Goal: Task Accomplishment & Management: Manage account settings

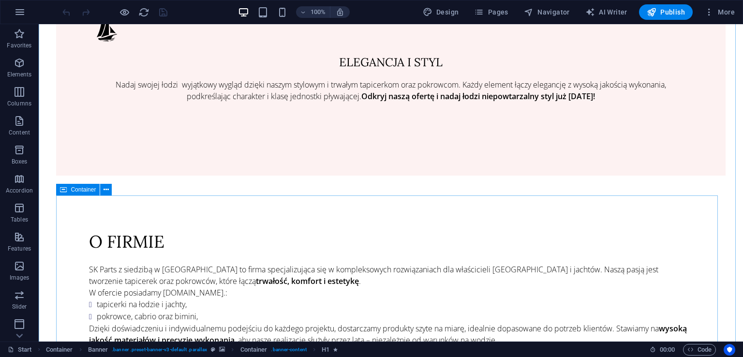
scroll to position [1016, 0]
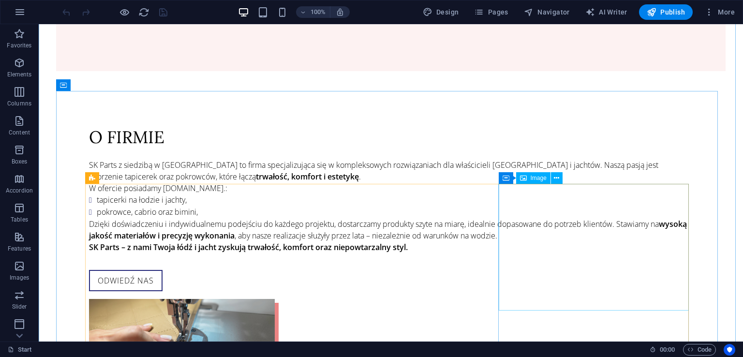
click at [539, 177] on span "Image" at bounding box center [539, 178] width 16 height 6
click at [555, 179] on icon at bounding box center [556, 178] width 5 height 10
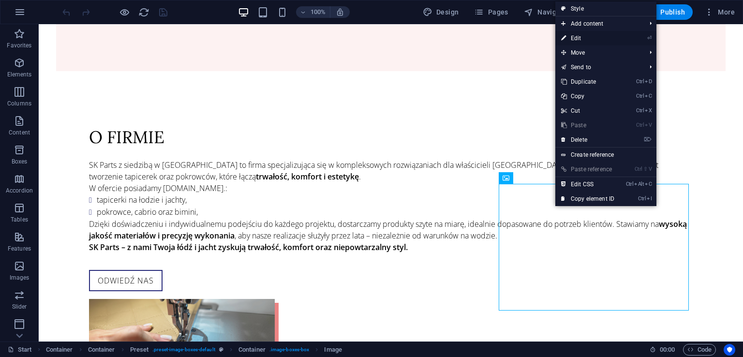
click at [602, 42] on link "⏎ Edit" at bounding box center [587, 38] width 65 height 15
select select "%"
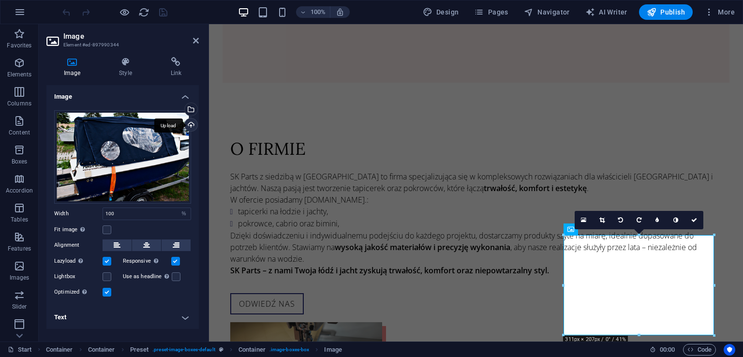
click at [194, 127] on div "Upload" at bounding box center [190, 126] width 15 height 15
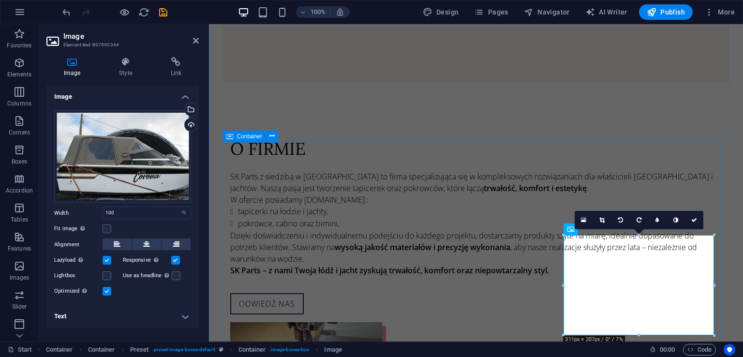
scroll to position [1161, 0]
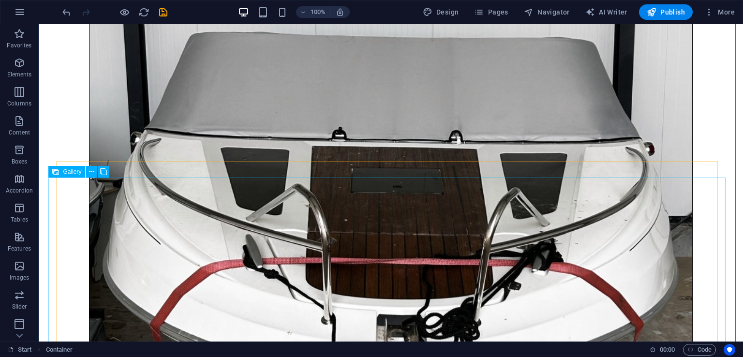
scroll to position [2226, 0]
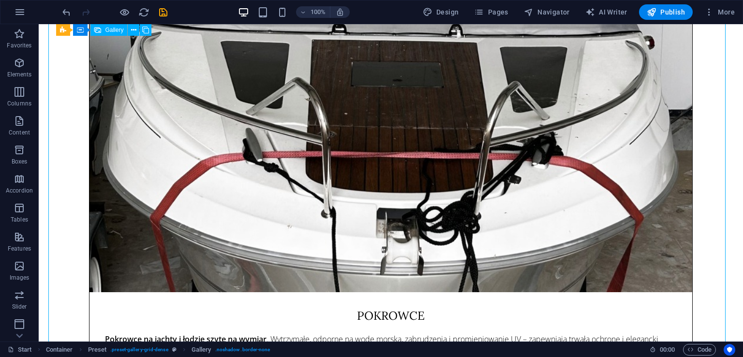
select select "4"
select select "px"
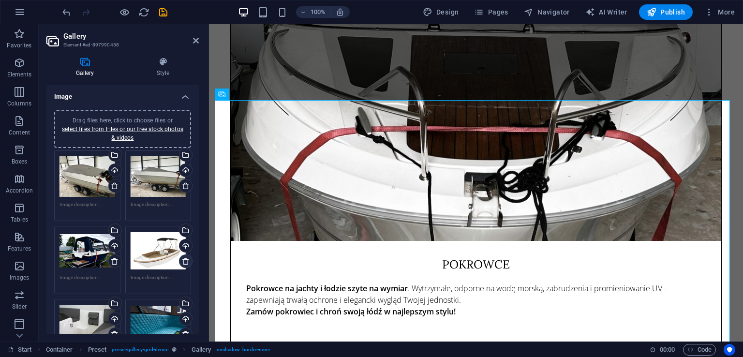
scroll to position [48, 0]
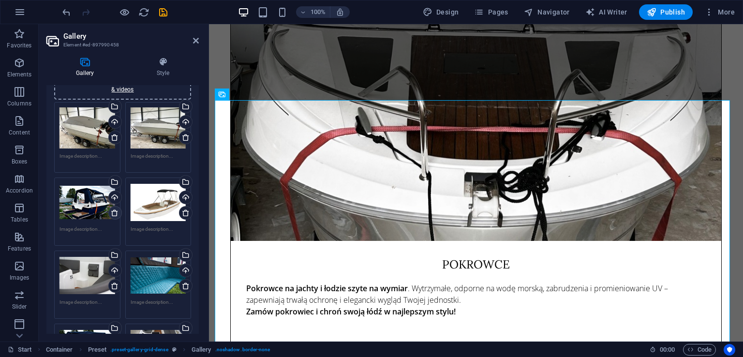
click at [114, 210] on icon at bounding box center [115, 213] width 8 height 8
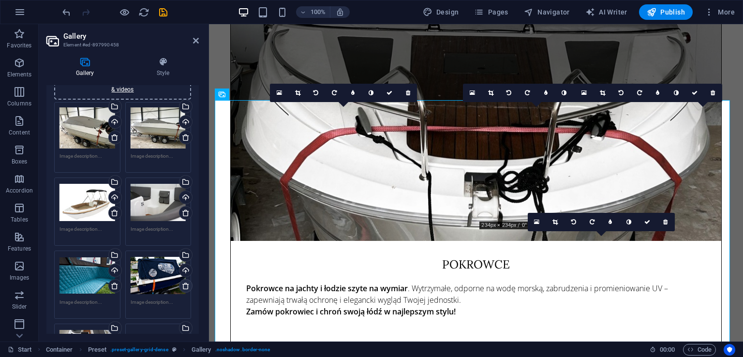
click at [186, 287] on icon at bounding box center [186, 286] width 8 height 8
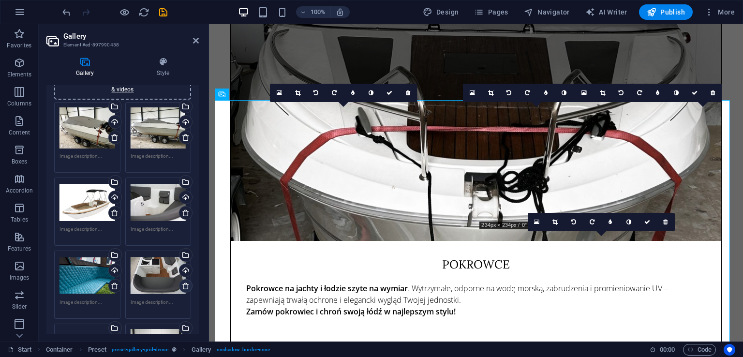
scroll to position [0, 0]
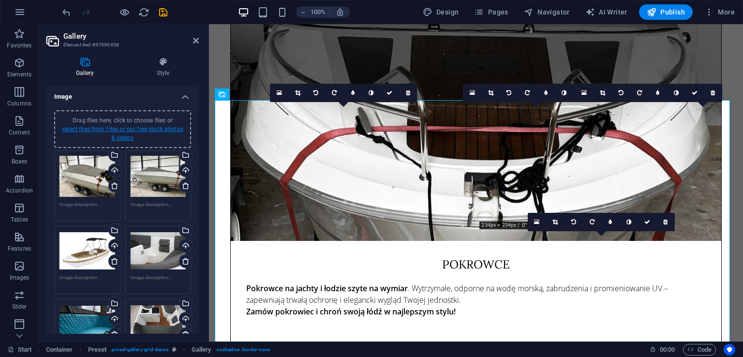
click at [145, 130] on link "select files from Files or our free stock photos & videos" at bounding box center [122, 133] width 121 height 15
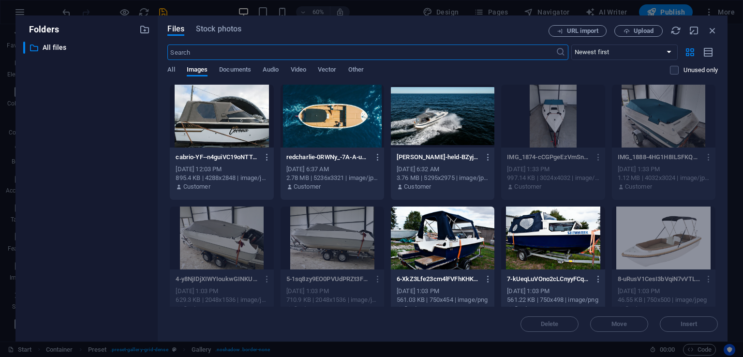
click at [236, 120] on div at bounding box center [222, 116] width 104 height 63
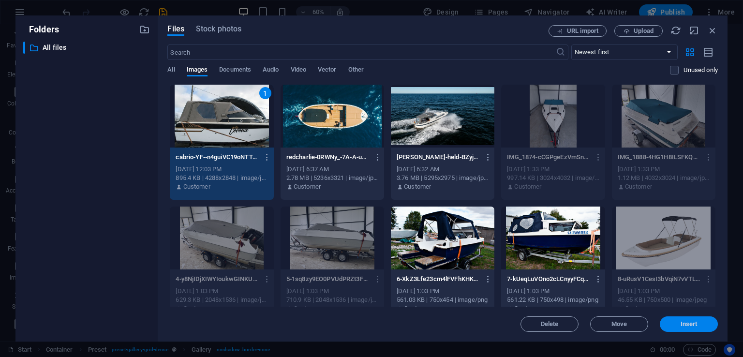
click at [692, 321] on span "Insert" at bounding box center [689, 324] width 17 height 6
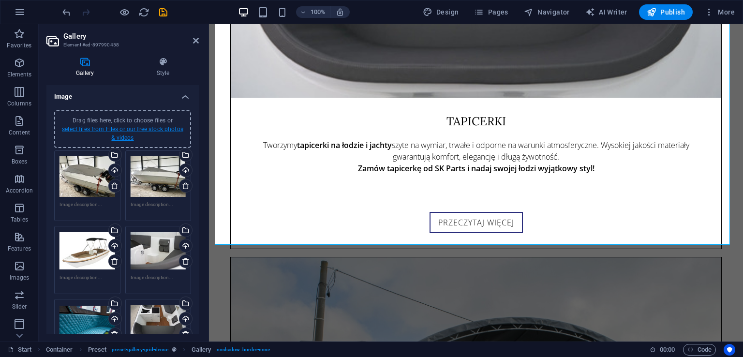
click at [150, 132] on link "select files from Files or our free stock photos & videos" at bounding box center [122, 133] width 121 height 15
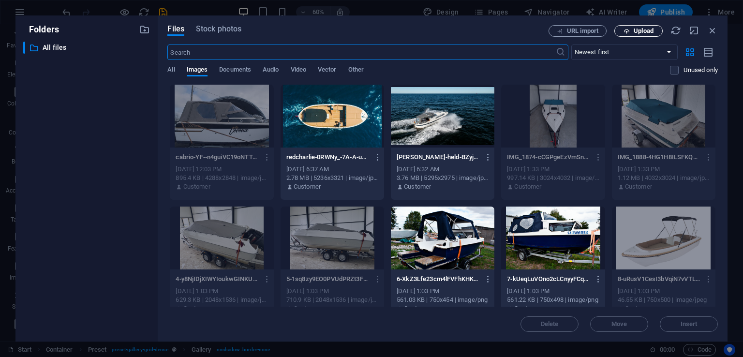
click at [649, 30] on span "Upload" at bounding box center [644, 31] width 20 height 6
click at [646, 31] on span "Upload" at bounding box center [644, 31] width 20 height 6
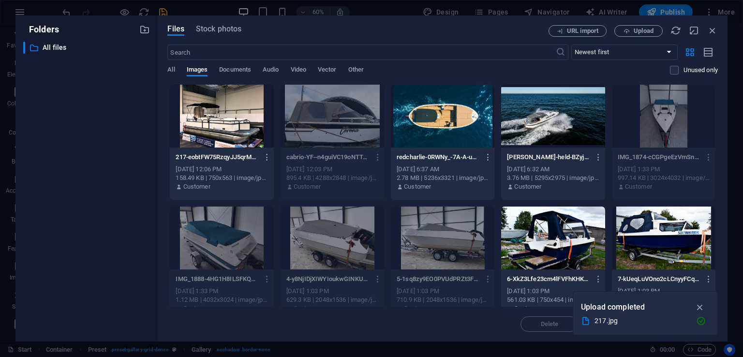
click at [237, 134] on div at bounding box center [222, 116] width 104 height 63
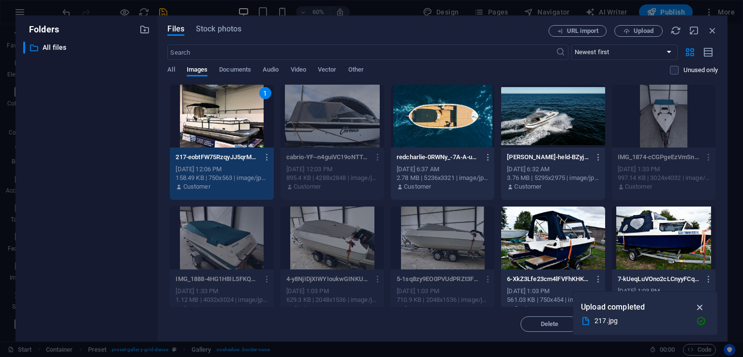
click at [698, 308] on icon "button" at bounding box center [700, 307] width 11 height 11
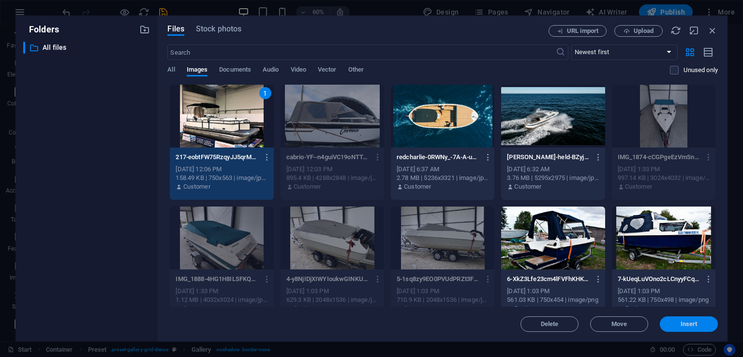
click at [693, 318] on button "Insert" at bounding box center [689, 323] width 58 height 15
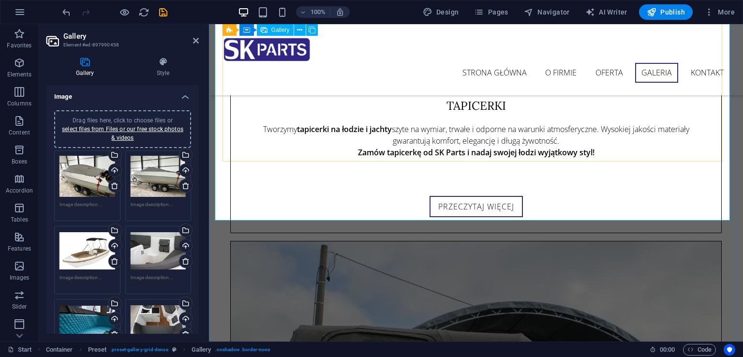
scroll to position [2838, 0]
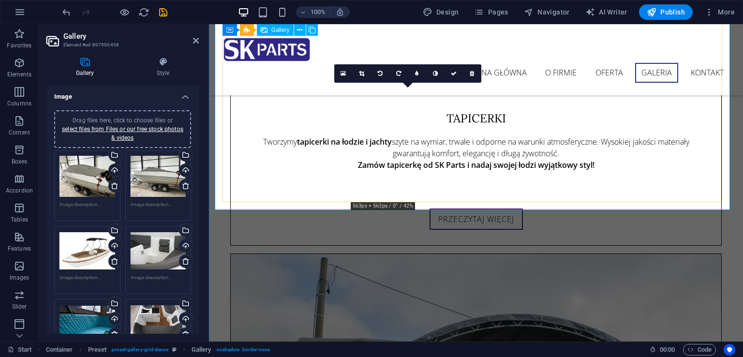
click at [362, 72] on icon at bounding box center [361, 74] width 5 height 6
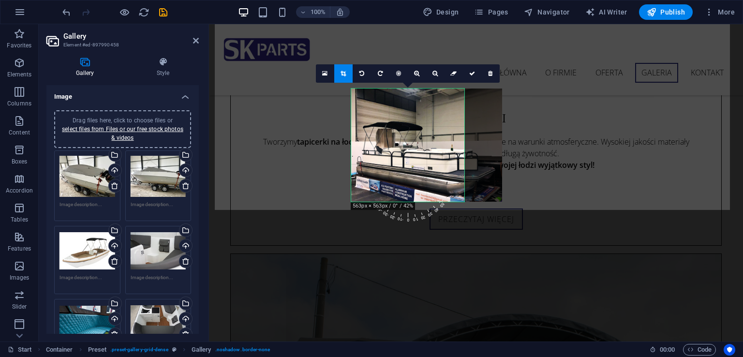
drag, startPoint x: 411, startPoint y: 148, endPoint x: 431, endPoint y: 150, distance: 19.5
click at [431, 150] on div at bounding box center [426, 145] width 151 height 113
click at [422, 220] on div "180 170 160 150 140 130 120 110 100 90 80 70 60 50 40 30 20 10 0 -10 -20 -30 -4…" at bounding box center [408, 175] width 97 height 97
click at [494, 119] on div at bounding box center [426, 145] width 151 height 113
click at [417, 73] on icon at bounding box center [416, 74] width 5 height 6
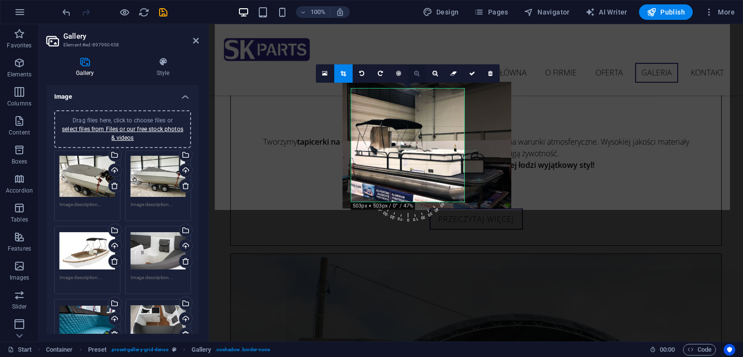
click at [417, 73] on icon at bounding box center [416, 74] width 5 height 6
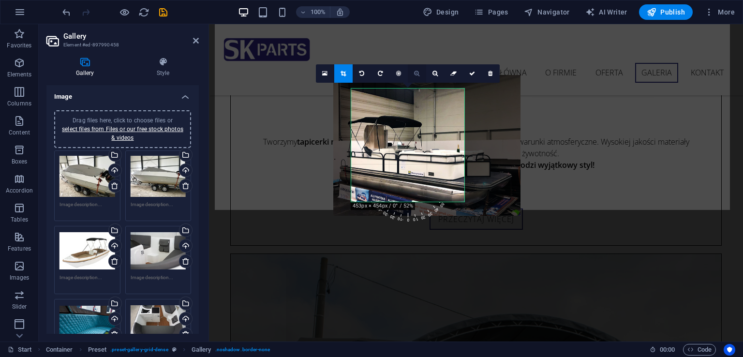
click at [417, 73] on icon at bounding box center [416, 74] width 5 height 6
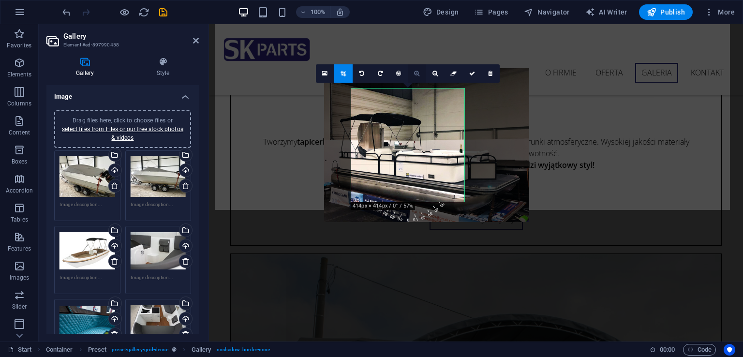
click at [417, 73] on icon at bounding box center [416, 74] width 5 height 6
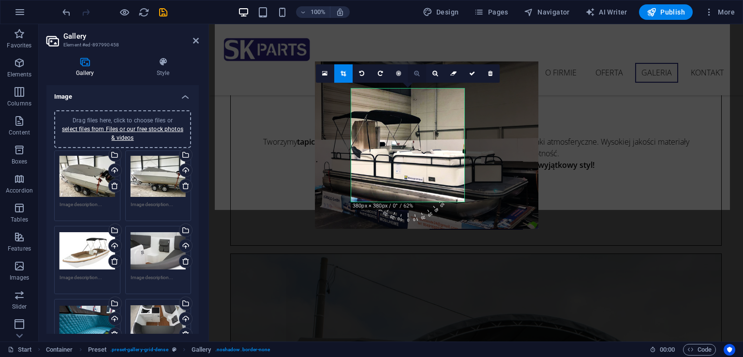
click at [417, 73] on icon at bounding box center [416, 74] width 5 height 6
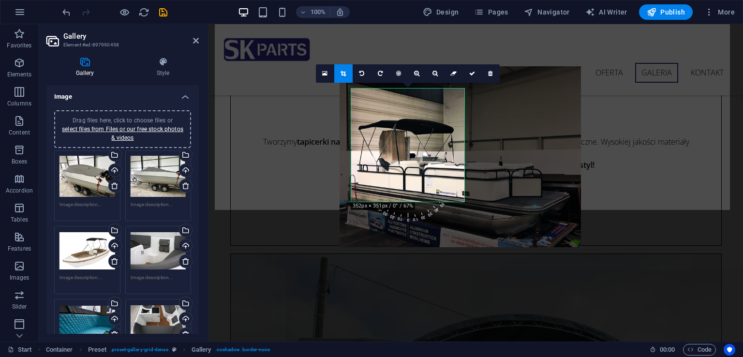
drag, startPoint x: 414, startPoint y: 135, endPoint x: 444, endPoint y: 146, distance: 31.8
click at [444, 146] on div at bounding box center [460, 156] width 241 height 181
click at [475, 73] on link at bounding box center [472, 73] width 18 height 18
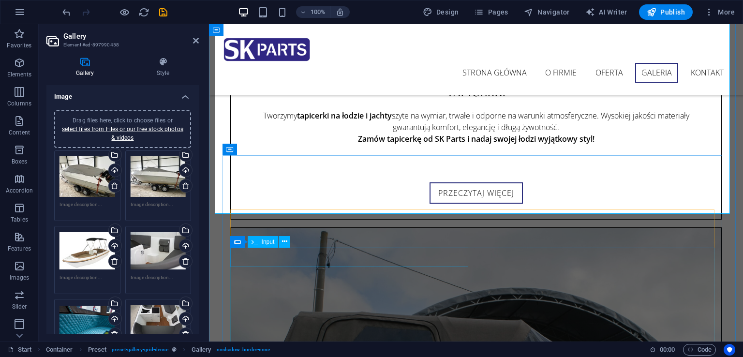
scroll to position [2790, 0]
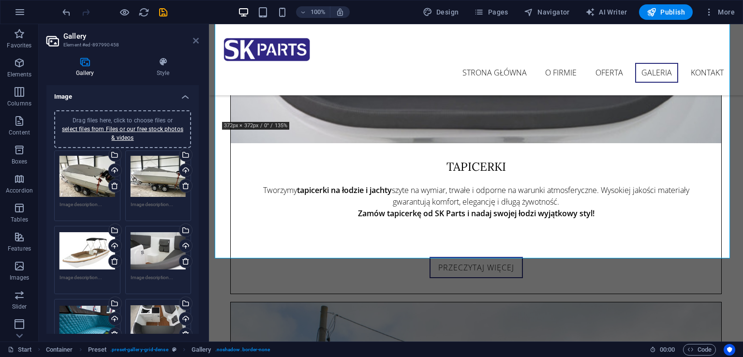
click at [195, 41] on icon at bounding box center [196, 41] width 6 height 8
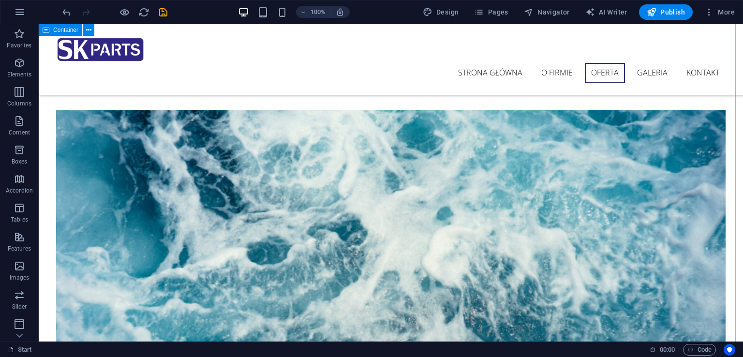
scroll to position [1096, 0]
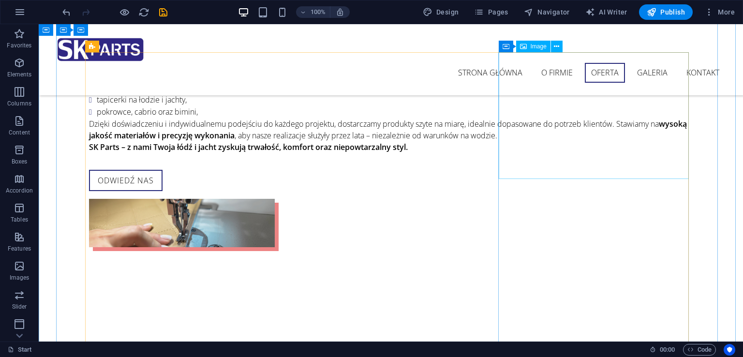
select select "%"
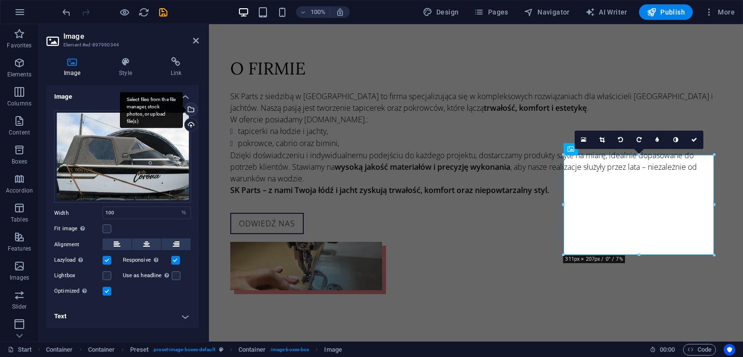
click at [183, 107] on div "Select files from the file manager, stock photos, or upload file(s)" at bounding box center [151, 110] width 63 height 36
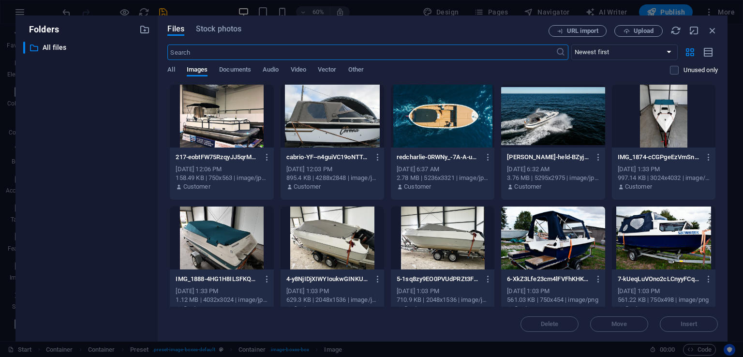
click at [246, 118] on div at bounding box center [222, 116] width 104 height 63
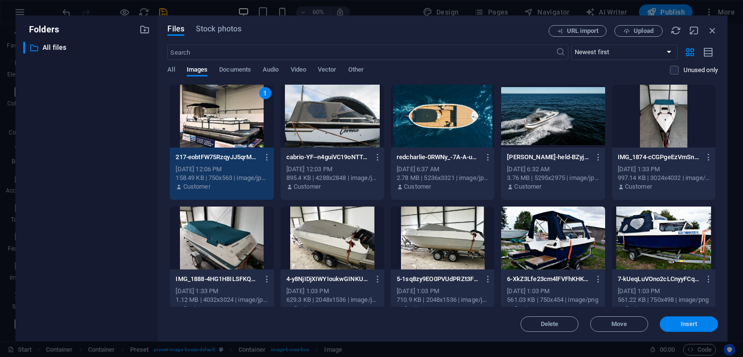
click at [704, 325] on span "Insert" at bounding box center [689, 324] width 50 height 6
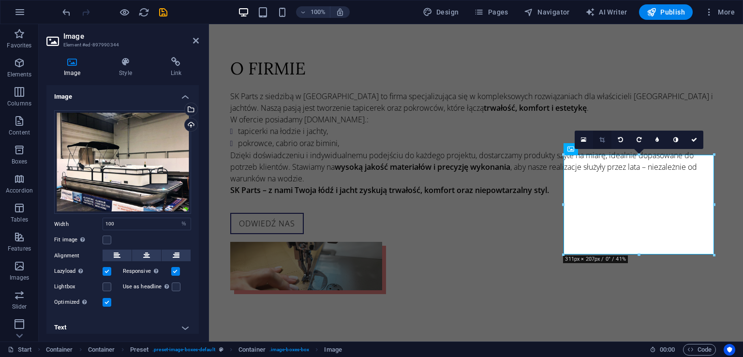
click at [606, 139] on link at bounding box center [602, 140] width 18 height 18
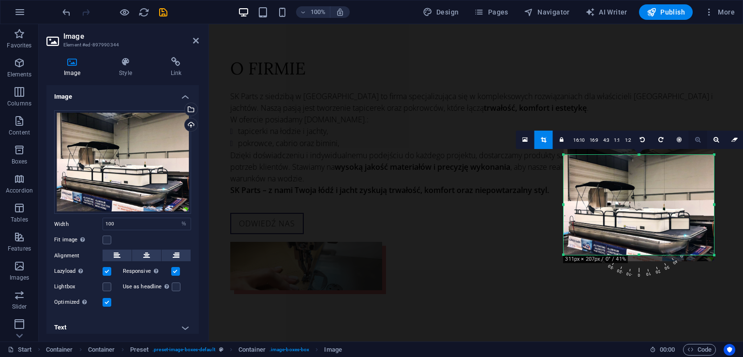
click at [697, 140] on icon at bounding box center [697, 140] width 5 height 6
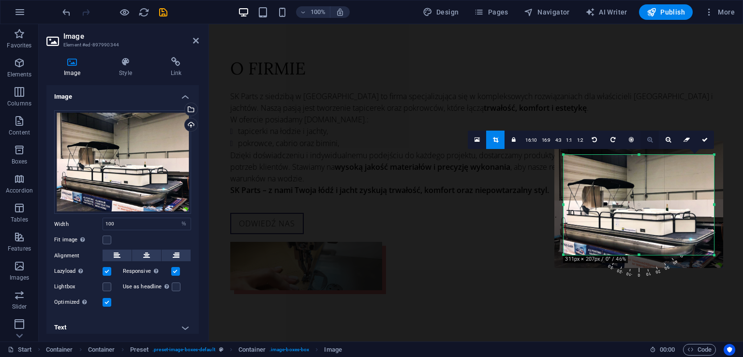
click at [653, 139] on link at bounding box center [650, 140] width 18 height 18
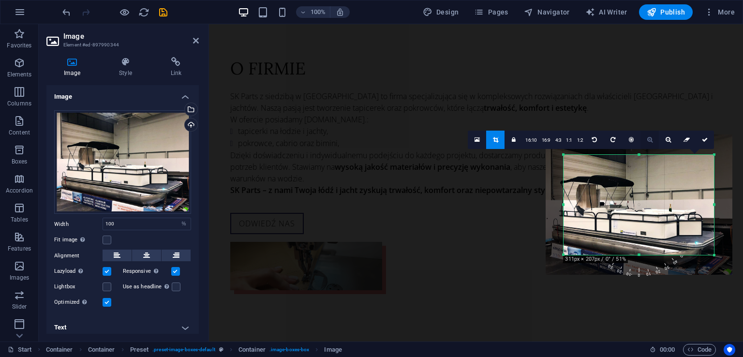
click at [650, 140] on icon at bounding box center [649, 140] width 5 height 6
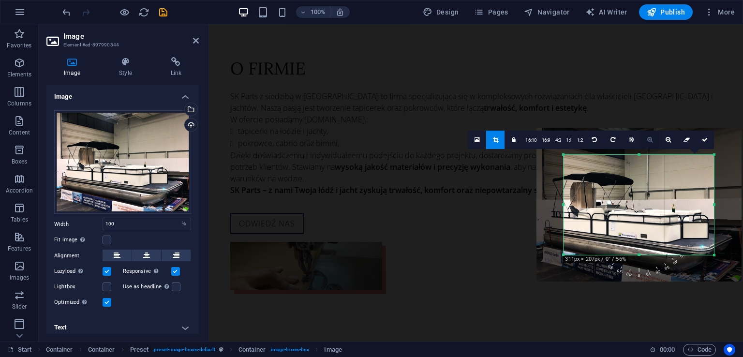
click at [650, 140] on icon at bounding box center [649, 140] width 5 height 6
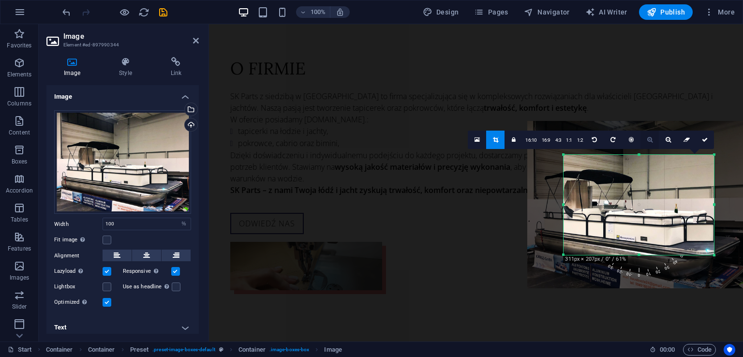
click at [650, 140] on icon at bounding box center [649, 140] width 5 height 6
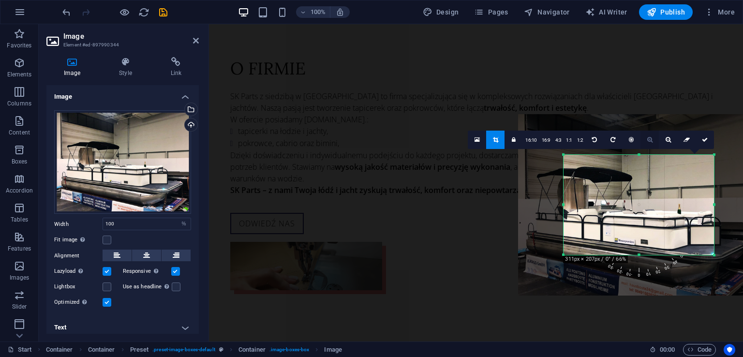
click at [650, 140] on icon at bounding box center [649, 140] width 5 height 6
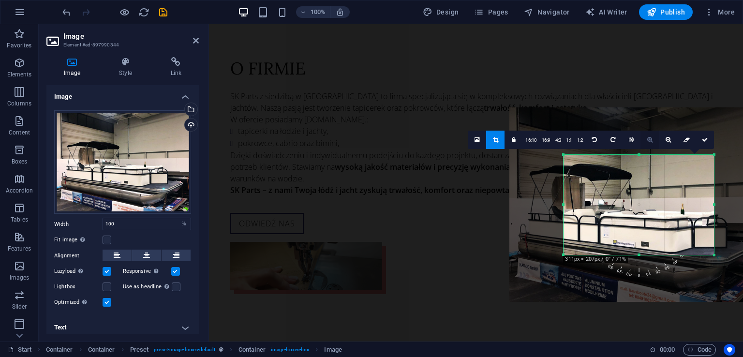
click at [650, 140] on icon at bounding box center [649, 140] width 5 height 6
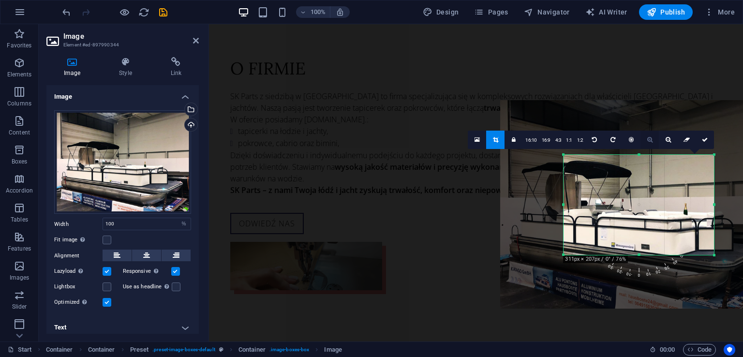
click at [650, 140] on icon at bounding box center [649, 140] width 5 height 6
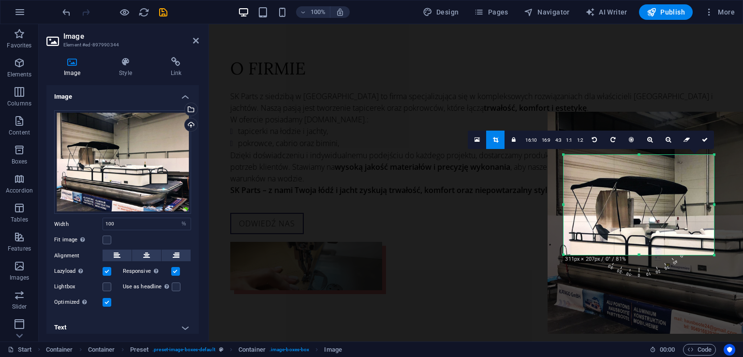
drag, startPoint x: 621, startPoint y: 205, endPoint x: 677, endPoint y: 223, distance: 59.5
click at [677, 223] on div at bounding box center [696, 223] width 296 height 222
click at [707, 142] on icon at bounding box center [705, 140] width 6 height 6
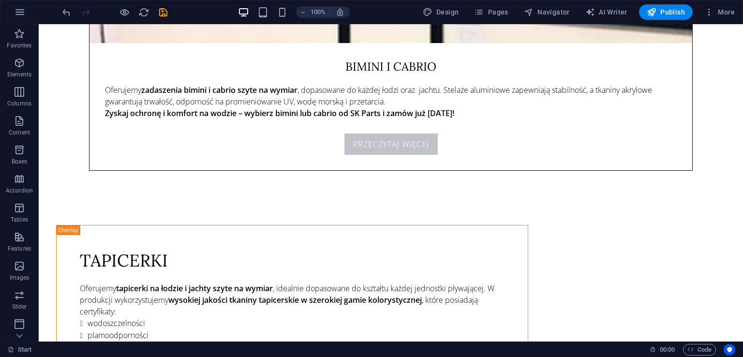
scroll to position [3606, 0]
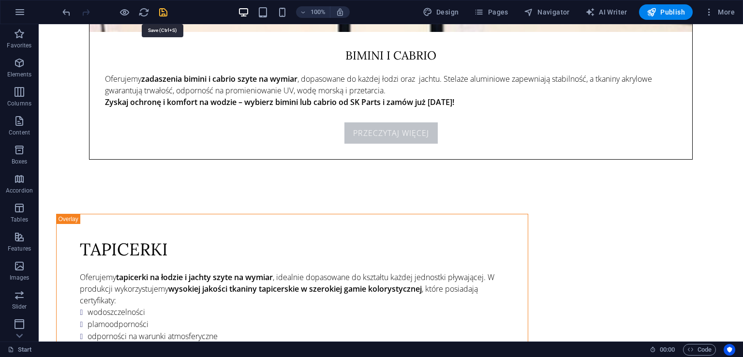
click at [166, 10] on icon "save" at bounding box center [163, 12] width 11 height 11
click at [677, 6] on button "Publish" at bounding box center [666, 11] width 54 height 15
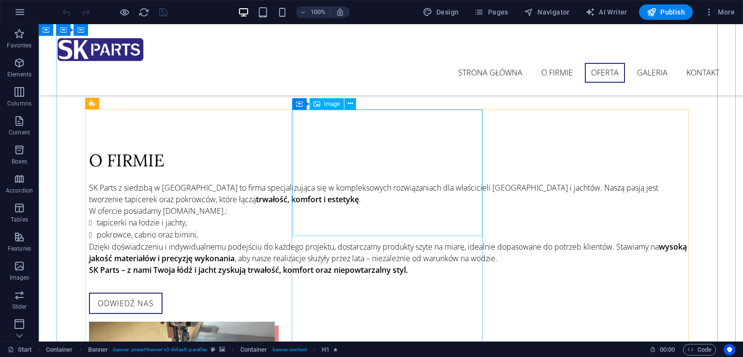
scroll to position [968, 0]
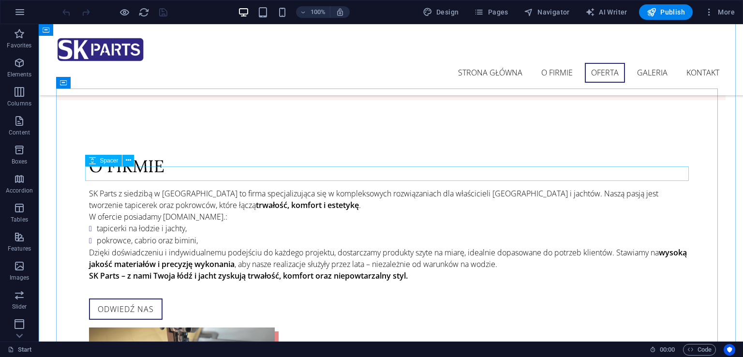
click at [139, 175] on icon at bounding box center [138, 175] width 5 height 10
select select "px"
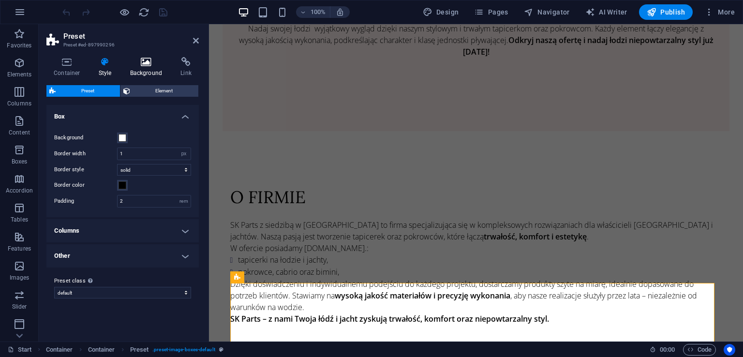
click at [140, 68] on h4 "Background" at bounding box center [148, 67] width 51 height 20
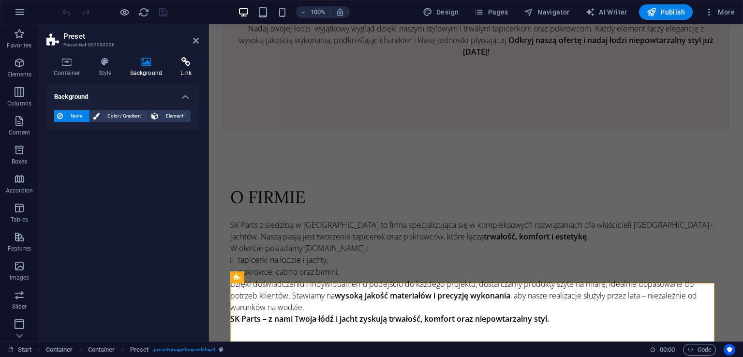
click at [180, 70] on h4 "Link" at bounding box center [186, 67] width 26 height 20
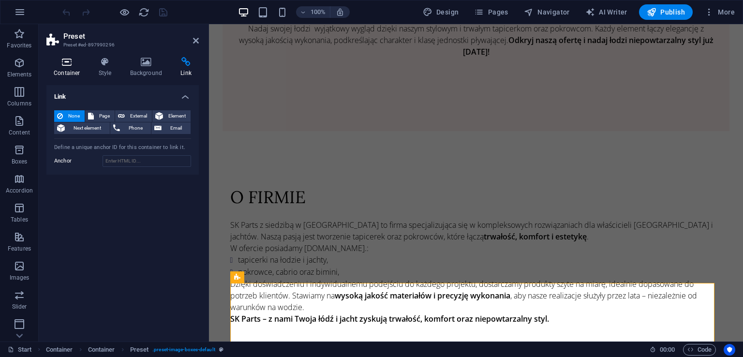
click at [88, 66] on h4 "Container" at bounding box center [68, 67] width 45 height 20
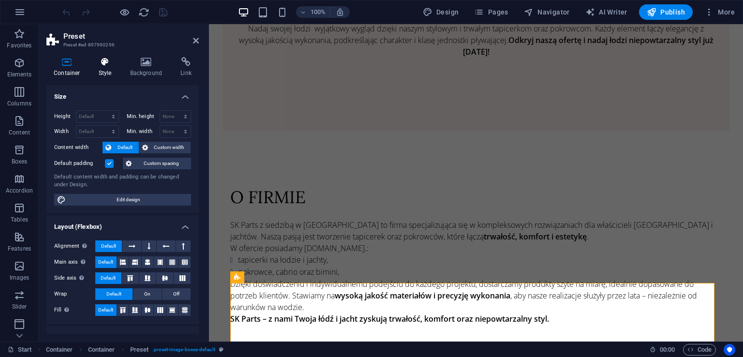
click at [121, 65] on h4 "Style" at bounding box center [106, 67] width 31 height 20
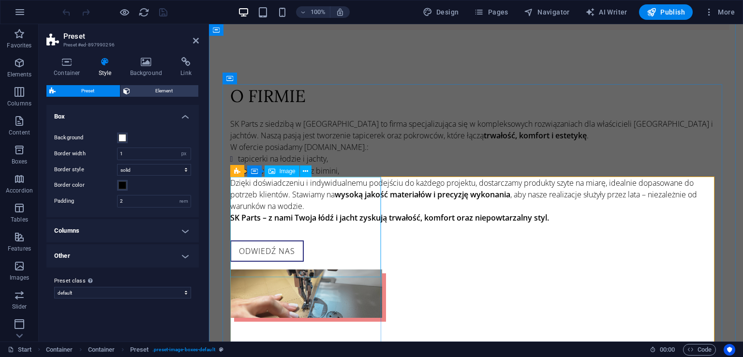
scroll to position [1113, 0]
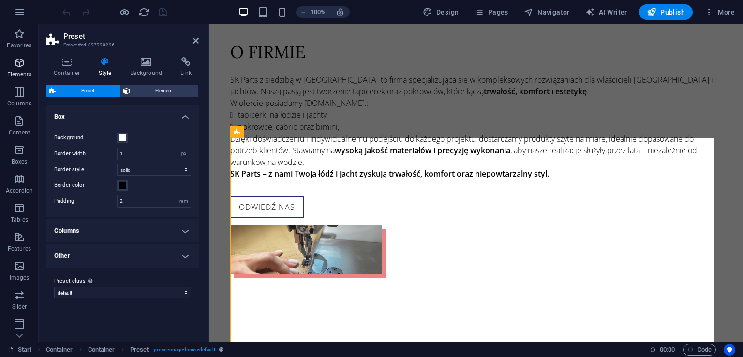
click at [23, 70] on span "Elements" at bounding box center [19, 68] width 39 height 23
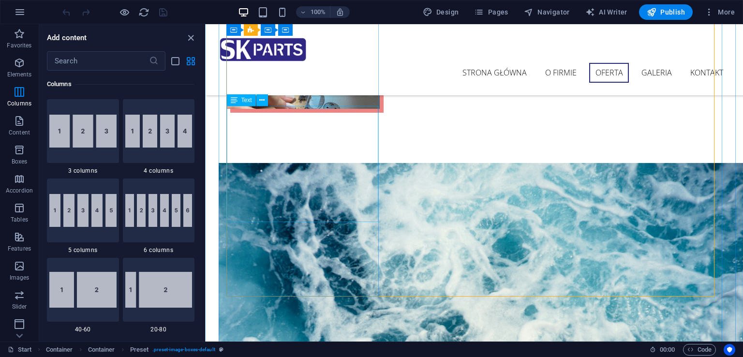
scroll to position [1161, 0]
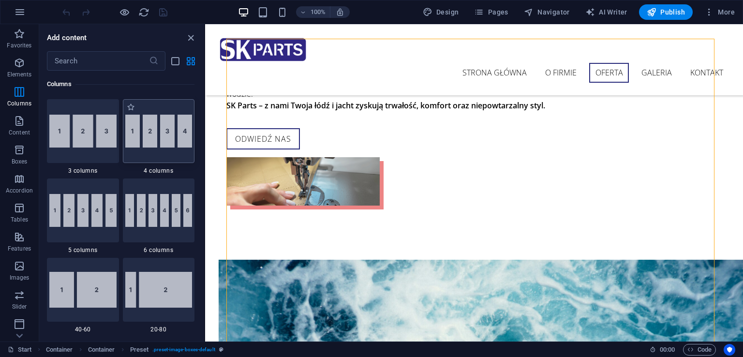
click at [172, 107] on div at bounding box center [159, 131] width 72 height 64
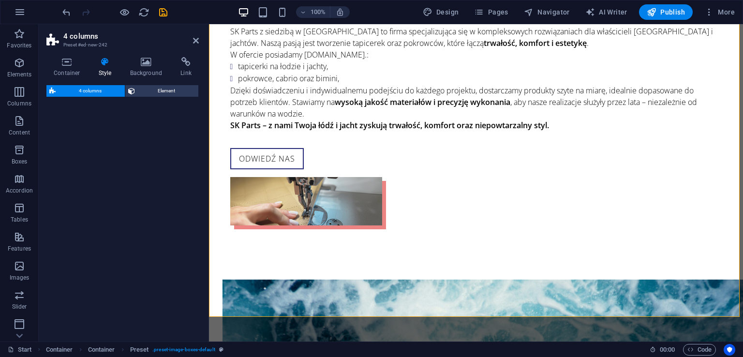
select select "rem"
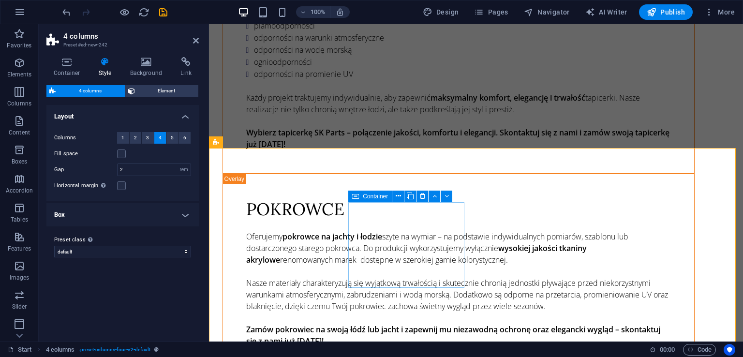
scroll to position [3705, 0]
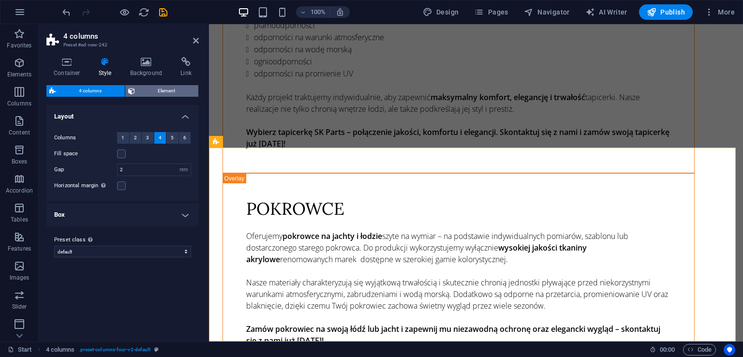
click at [150, 90] on span "Element" at bounding box center [167, 91] width 58 height 12
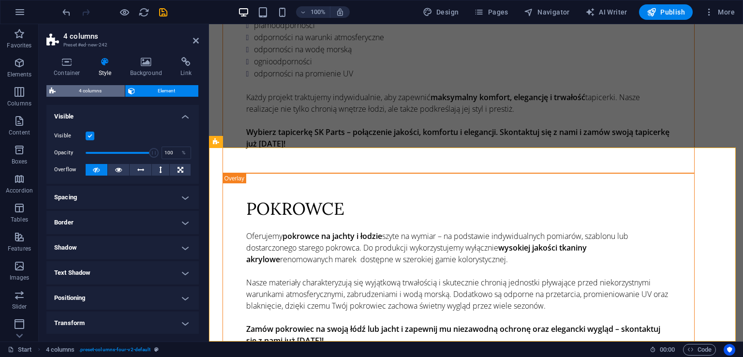
click at [100, 92] on span "4 columns" at bounding box center [90, 91] width 63 height 12
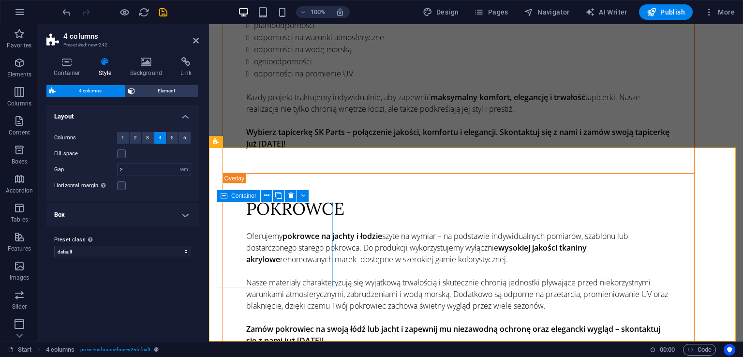
click at [259, 144] on icon at bounding box center [259, 141] width 5 height 10
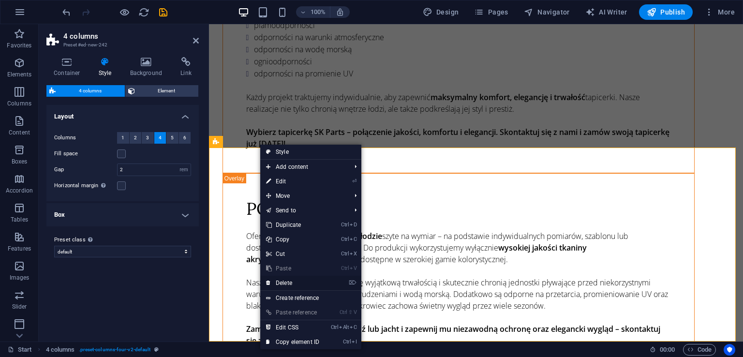
click at [305, 280] on link "⌦ Delete" at bounding box center [292, 283] width 65 height 15
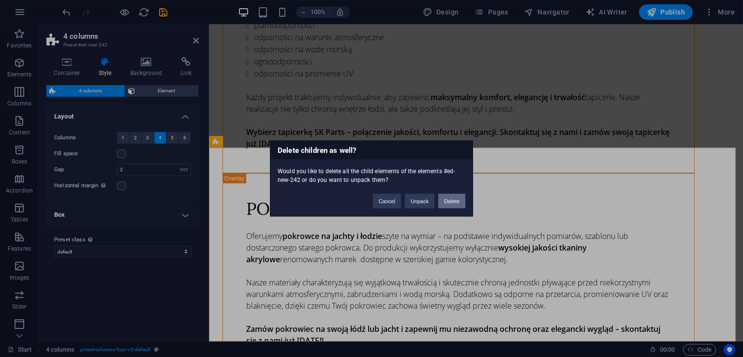
click at [448, 200] on button "Delete" at bounding box center [451, 201] width 27 height 15
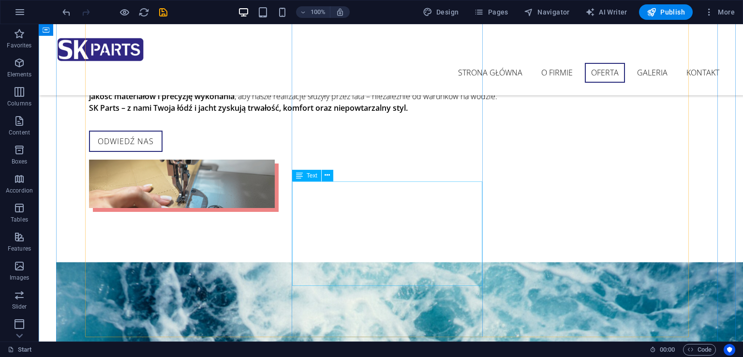
scroll to position [1039, 0]
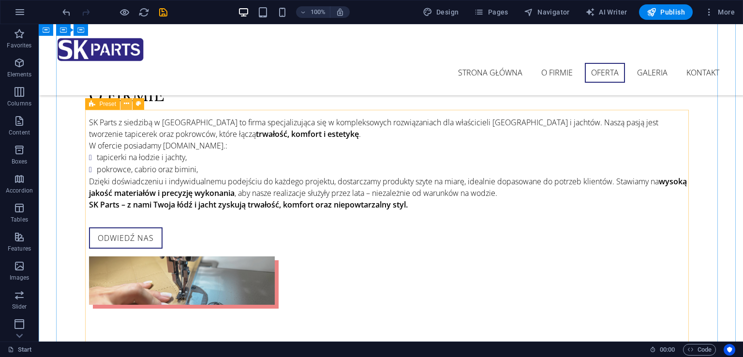
click at [129, 104] on button at bounding box center [126, 104] width 12 height 12
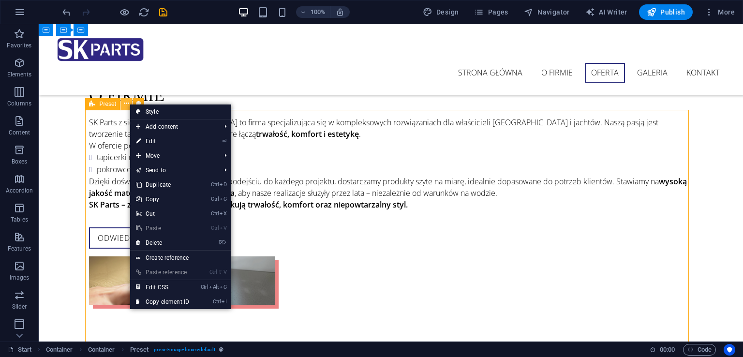
click at [129, 104] on button at bounding box center [126, 104] width 12 height 12
click at [184, 61] on div "strona główna o firmie oferta galeria kontakt" at bounding box center [391, 59] width 704 height 71
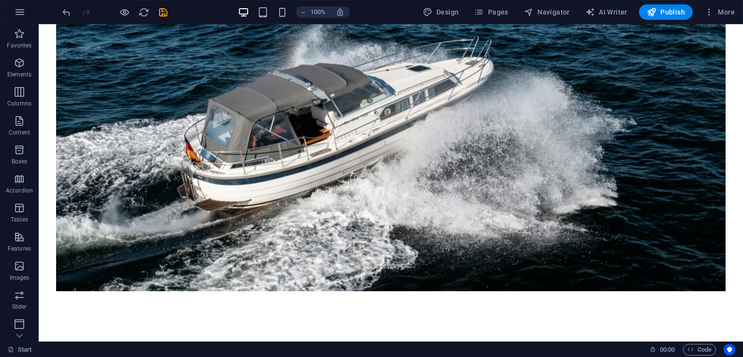
scroll to position [0, 0]
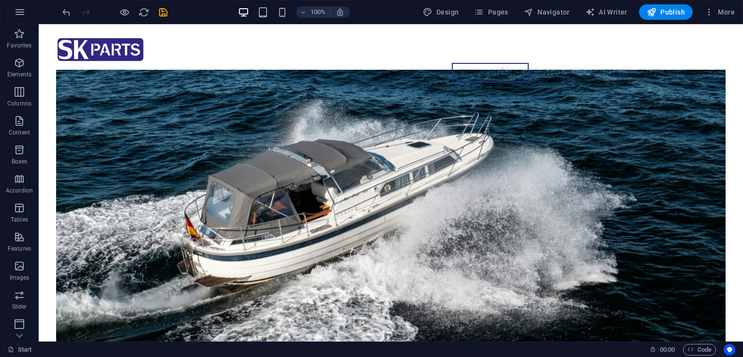
drag, startPoint x: 740, startPoint y: 312, endPoint x: 781, endPoint y: 36, distance: 278.9
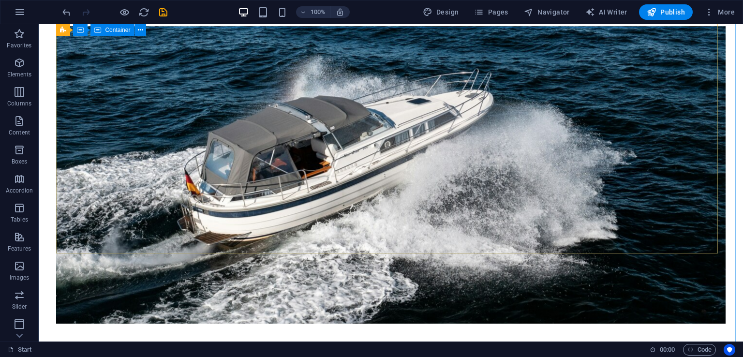
scroll to position [48, 0]
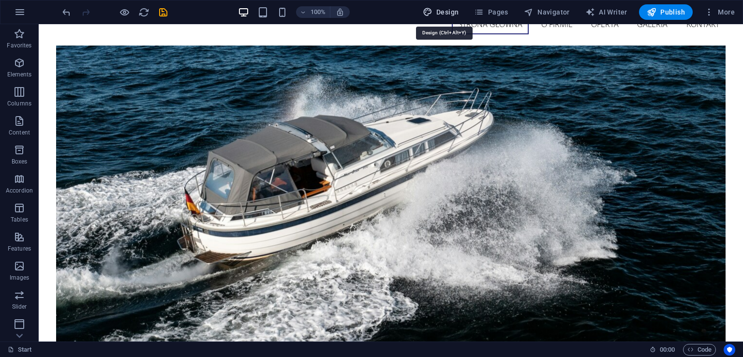
click at [451, 9] on span "Design" at bounding box center [441, 12] width 36 height 10
select select "px"
select select "300"
select select "px"
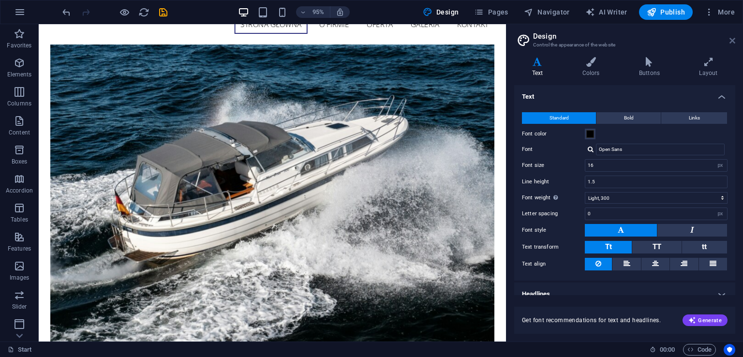
click at [735, 44] on icon at bounding box center [733, 41] width 6 height 8
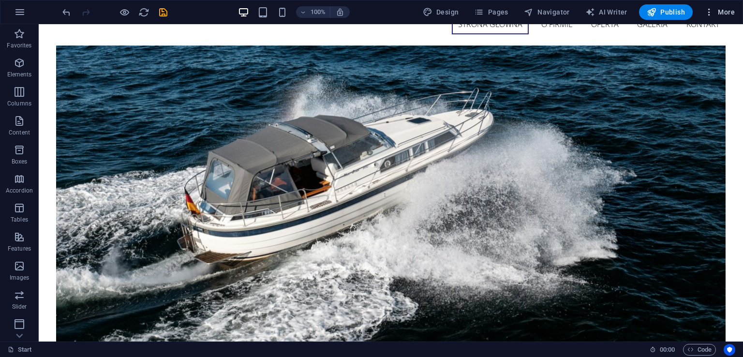
click at [725, 16] on span "More" at bounding box center [719, 12] width 30 height 10
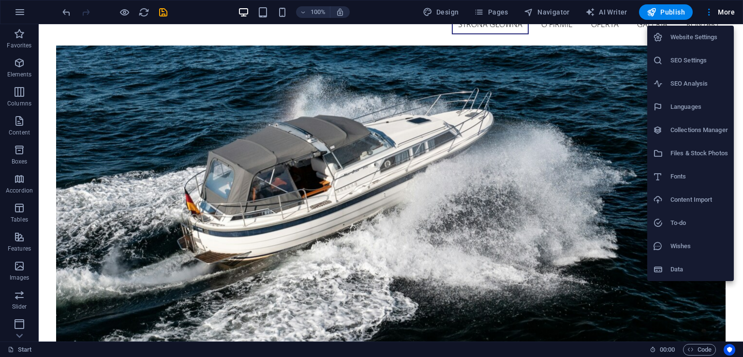
click at [698, 33] on h6 "Website Settings" at bounding box center [700, 37] width 58 height 12
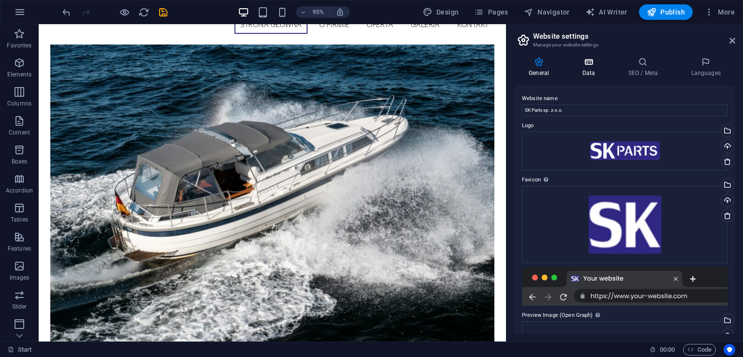
click at [597, 69] on h4 "Data" at bounding box center [591, 67] width 46 height 20
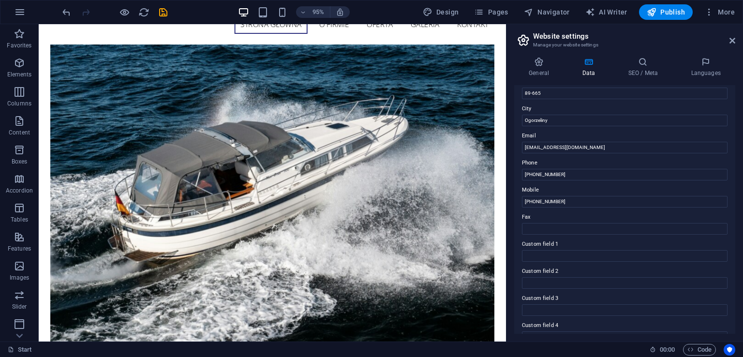
scroll to position [216, 0]
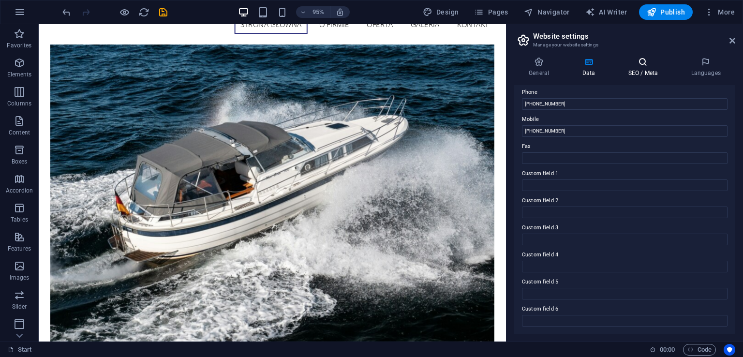
click at [643, 73] on h4 "SEO / Meta" at bounding box center [645, 67] width 63 height 20
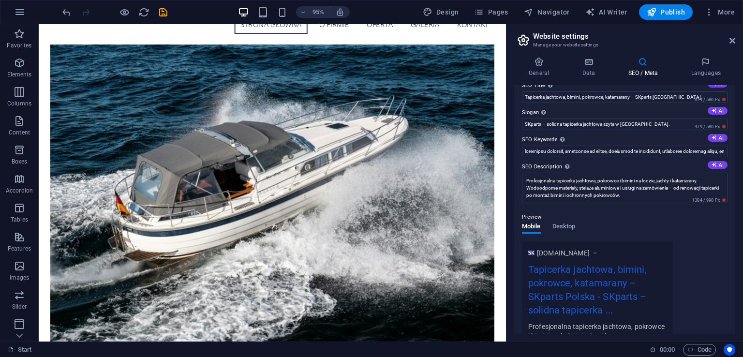
scroll to position [0, 0]
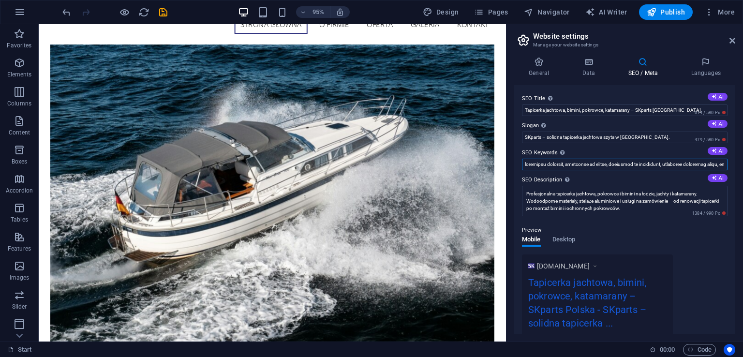
click at [657, 164] on input "SEO Keywords Comma-separated list of keywords representing your website. AI" at bounding box center [625, 165] width 206 height 12
paste input "loremipsu dolorsitame co adipis, elitseddoeius temporinc utlabore et doloremagn…"
type input "loremipsu dolorsit, ametconse ad elitse, doeiusmod te incididunt, utlaboree dol…"
click at [654, 199] on textarea "Profesjonalna tapicerka jachtowa, pokrowce i bimini na łodzie, jachty i katamar…" at bounding box center [625, 201] width 206 height 30
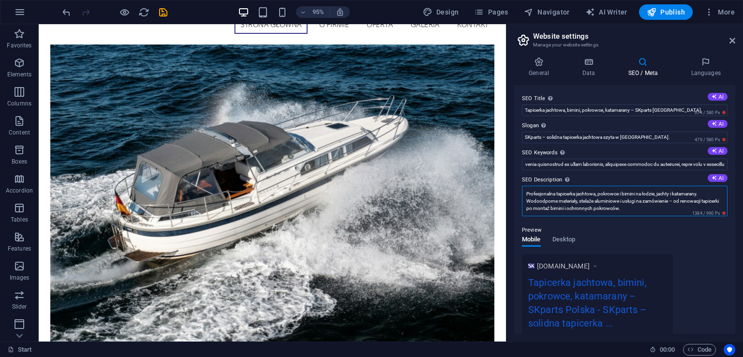
scroll to position [0, 0]
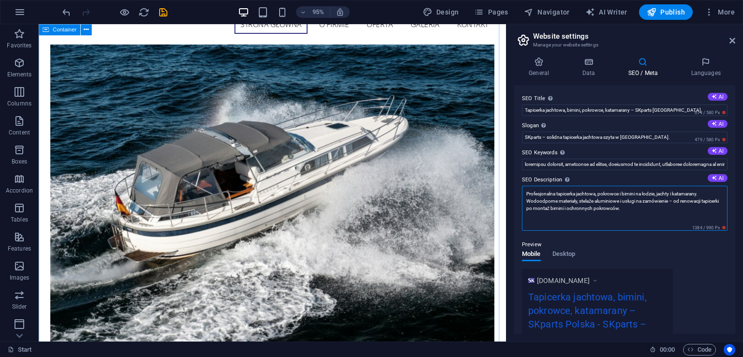
drag, startPoint x: 684, startPoint y: 234, endPoint x: 523, endPoint y: 186, distance: 168.1
click at [650, 209] on textarea "Profesjonalna tapicerka jachtowa, pokrowce i bimini na łodzie, jachty i katamar…" at bounding box center [625, 208] width 206 height 45
paste textarea "SKParts oferuje tapicerkę jachtową, pokrowce i bimini na łodzie, jachty i katam…"
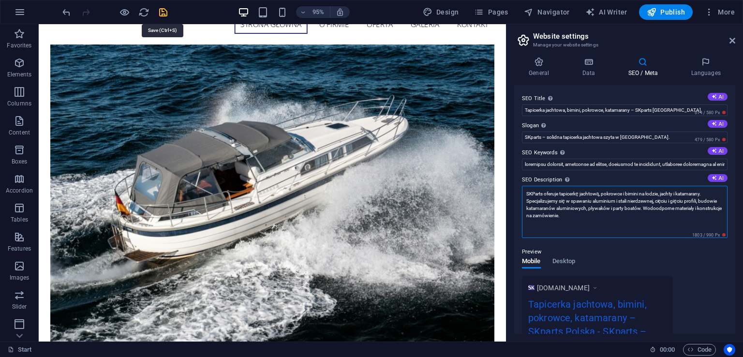
type textarea "SKParts oferuje tapicerkę jachtową, pokrowce i bimini na łodzie, jachty i katam…"
click at [165, 11] on icon "save" at bounding box center [163, 12] width 11 height 11
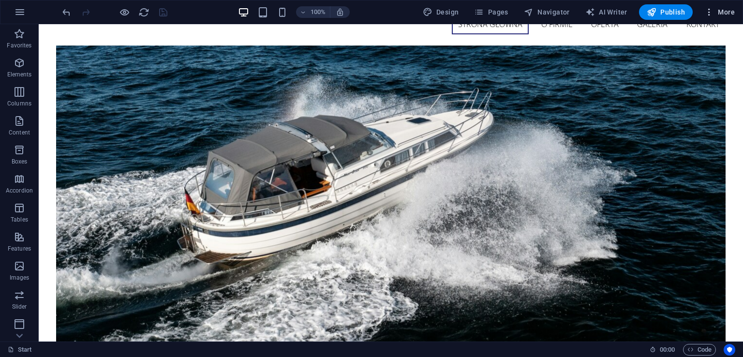
click at [705, 15] on icon "button" at bounding box center [709, 12] width 10 height 10
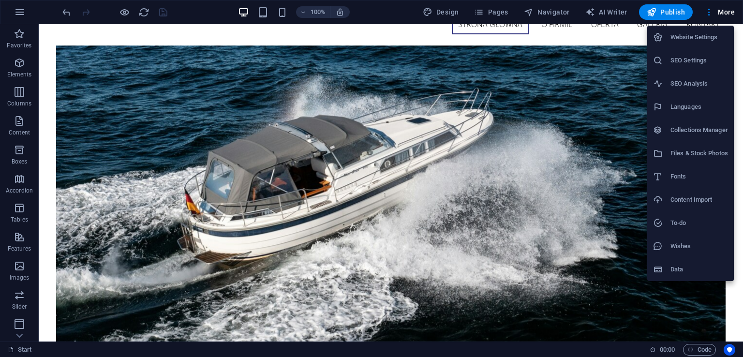
click at [700, 33] on h6 "Website Settings" at bounding box center [700, 37] width 58 height 12
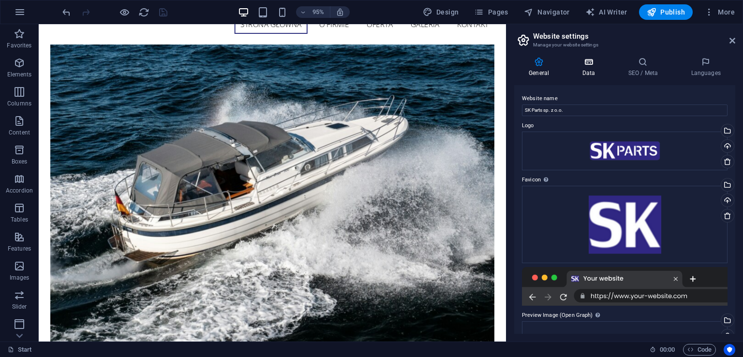
click at [584, 68] on h4 "Data" at bounding box center [591, 67] width 46 height 20
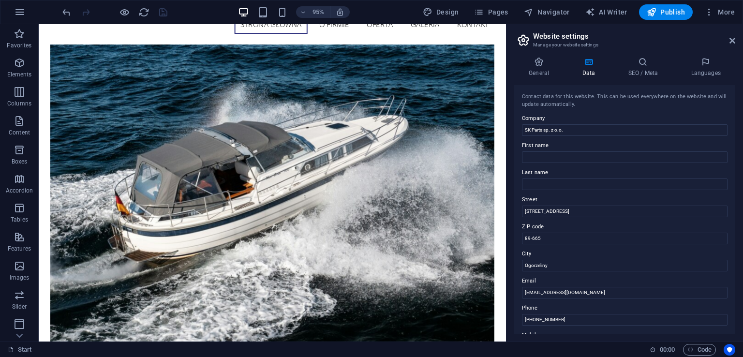
scroll to position [48, 0]
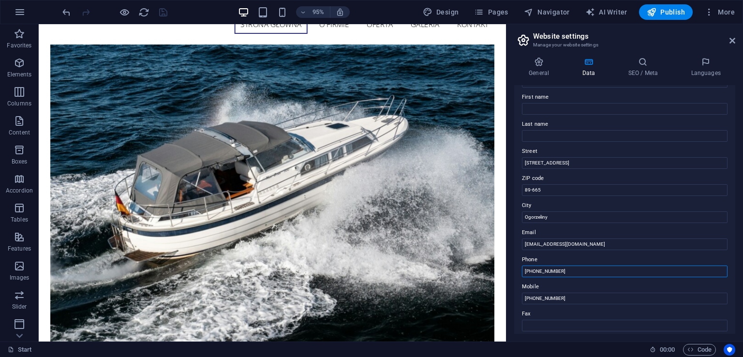
click at [634, 271] on input "[PHONE_NUMBER]" at bounding box center [625, 272] width 206 height 12
click at [683, 223] on input "Ogorzeliny" at bounding box center [625, 217] width 206 height 12
click at [666, 249] on input "[EMAIL_ADDRESS][DOMAIN_NAME]" at bounding box center [625, 245] width 206 height 12
click at [558, 269] on input "[PHONE_NUMBER] /" at bounding box center [625, 272] width 206 height 12
click at [573, 269] on input "[PHONE_NUMBER] /" at bounding box center [625, 272] width 206 height 12
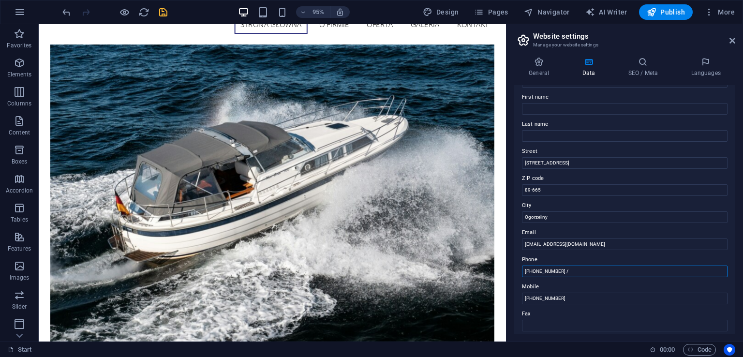
paste input "[PHONE_NUMBER]"
type input "[PHONE_NUMBER] / [PHONE_NUMBER]"
click at [581, 298] on input "[PHONE_NUMBER]" at bounding box center [625, 299] width 206 height 12
paste input "[PHONE_NUMBER]"
type input "[PHONE_NUMBER] / [PHONE_NUMBER]"
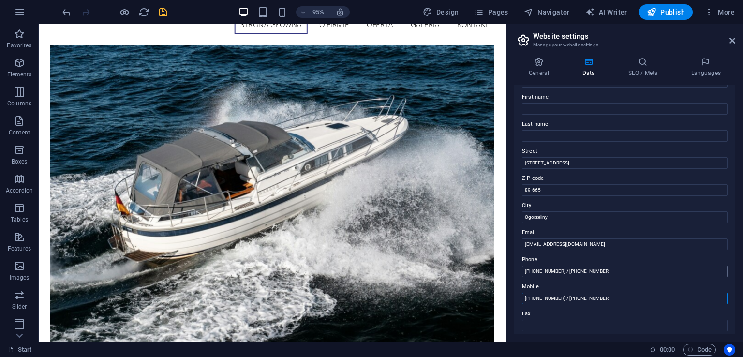
scroll to position [0, 0]
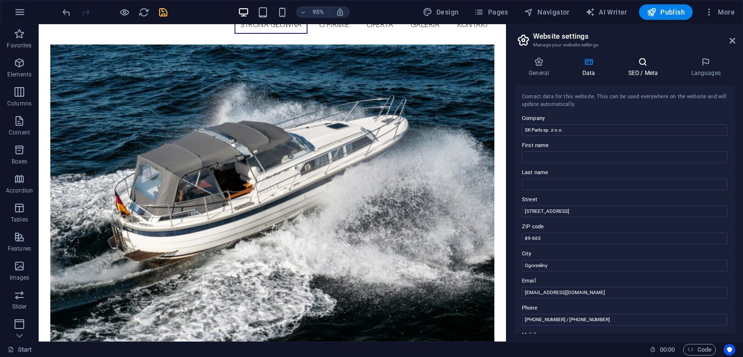
click at [645, 70] on h4 "SEO / Meta" at bounding box center [645, 67] width 63 height 20
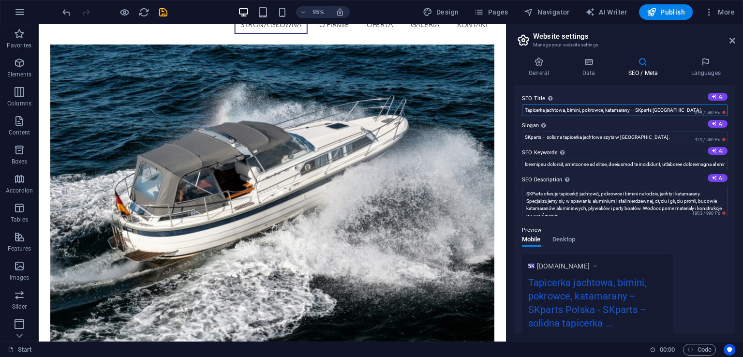
drag, startPoint x: 687, startPoint y: 107, endPoint x: 511, endPoint y: 117, distance: 175.9
click at [511, 117] on div "General Data SEO / Meta Languages Website name SK Parts sp. z o.o. Logo Drag fi…" at bounding box center [625, 195] width 237 height 292
paste input ", pokrowce, bimini i konstrukcje aluminiowe – SKParts"
click at [586, 108] on input "Tapicerka, pokrowce, bimini i konstrukcje aluminiowe – SKParts" at bounding box center [625, 111] width 206 height 12
click at [639, 112] on input "Tapicerka, pokrowce, bimini, konstrukcje aluminiowe – SKParts" at bounding box center [625, 111] width 206 height 12
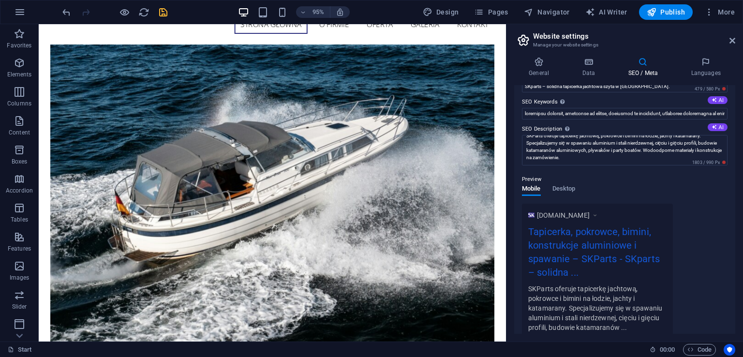
scroll to position [97, 0]
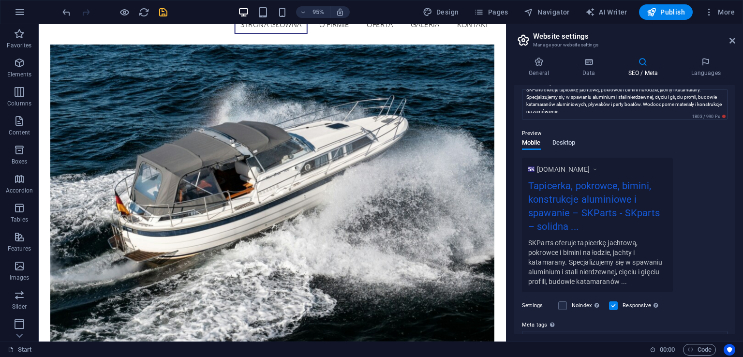
click at [570, 144] on span "Desktop" at bounding box center [564, 144] width 23 height 14
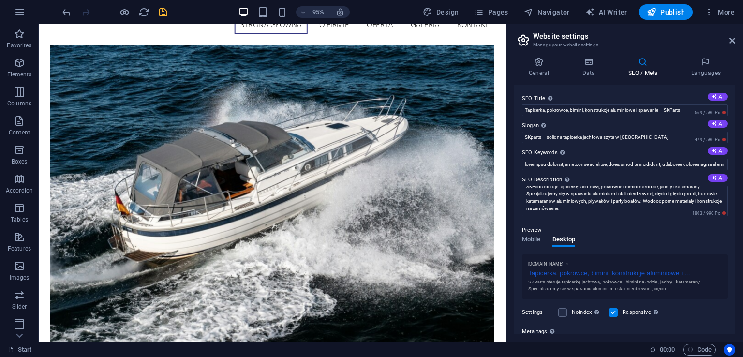
scroll to position [0, 0]
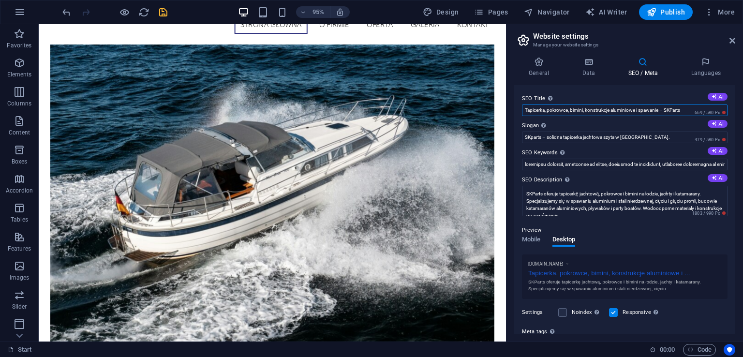
drag, startPoint x: 689, startPoint y: 114, endPoint x: 517, endPoint y: 114, distance: 171.8
click at [517, 114] on div "SEO Title The title of your website - make it something that stands out in sear…" at bounding box center [624, 209] width 221 height 249
paste input "jachtowa, pokrowce, bimini i spawanie |"
type input "Tapicerka jachtowa, pokrowce, bimini i spawanie | SKParts"
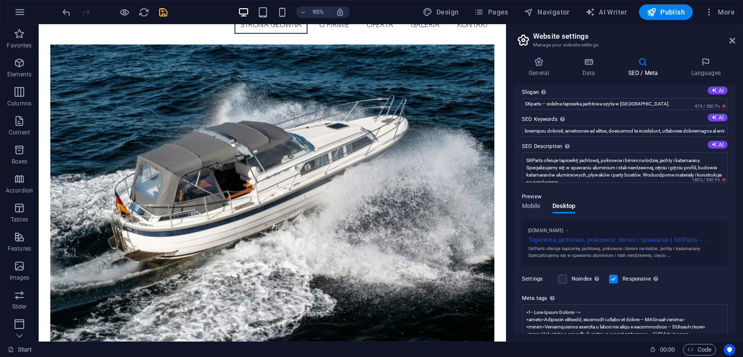
scroll to position [48, 0]
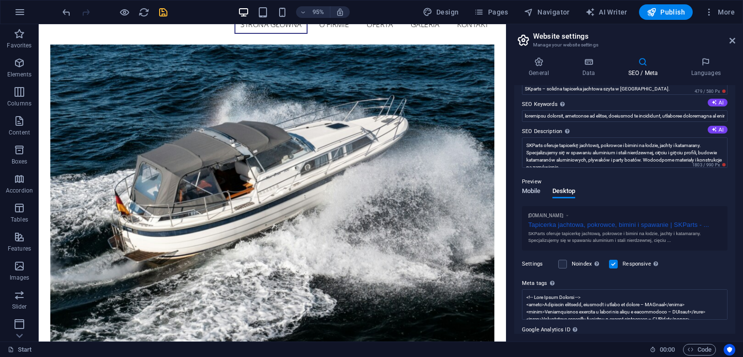
click at [539, 192] on span "Mobile" at bounding box center [531, 192] width 19 height 14
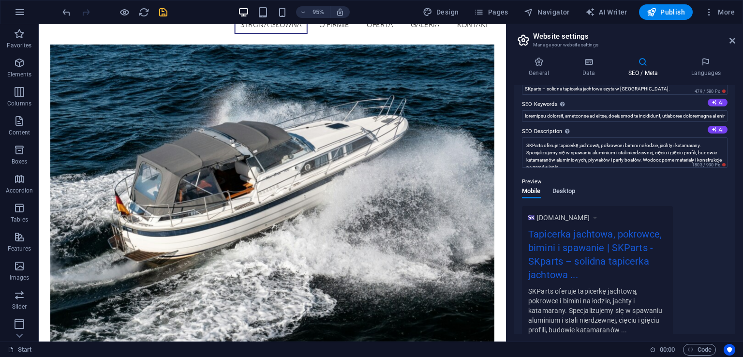
click at [555, 196] on span "Desktop" at bounding box center [564, 192] width 23 height 14
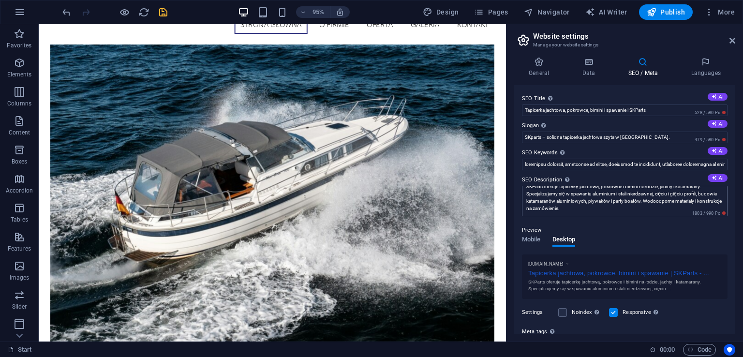
scroll to position [0, 0]
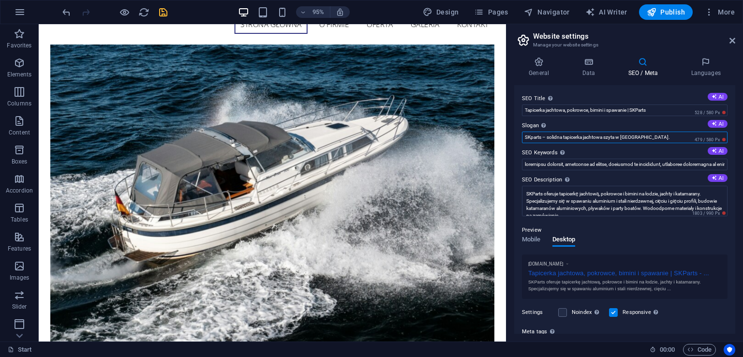
drag, startPoint x: 644, startPoint y: 137, endPoint x: 507, endPoint y: 141, distance: 137.5
click at [507, 141] on aside "Website settings Manage your website settings General Data SEO / Meta Languages…" at bounding box center [624, 182] width 237 height 317
paste input "Twoja łódź, nasza precyzja – tapicerka, pokrowce, bimini i aluminium"
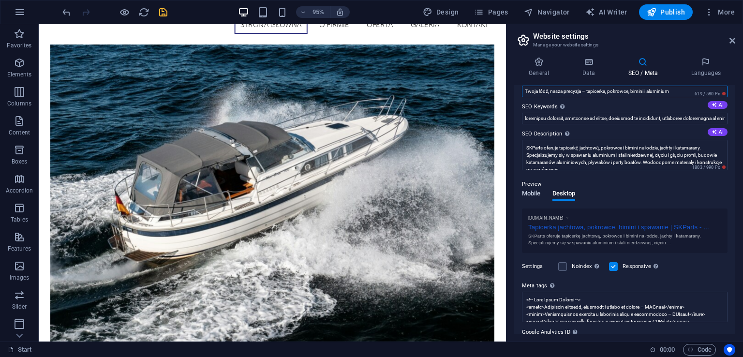
scroll to position [96, 0]
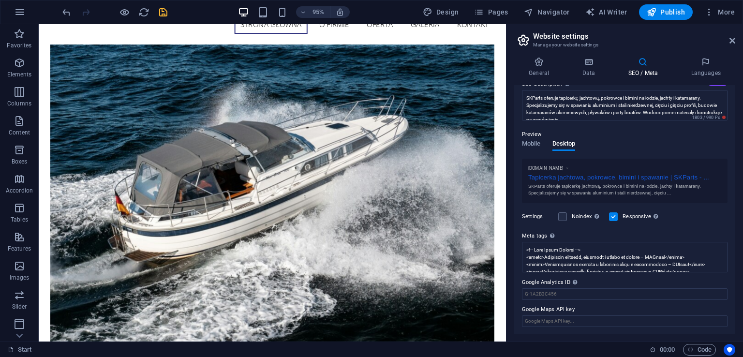
type input "Twoja łódź, nasza precyzja – tapicerka, pokrowce, bimini i aluminium"
click at [164, 10] on icon "save" at bounding box center [163, 12] width 11 height 11
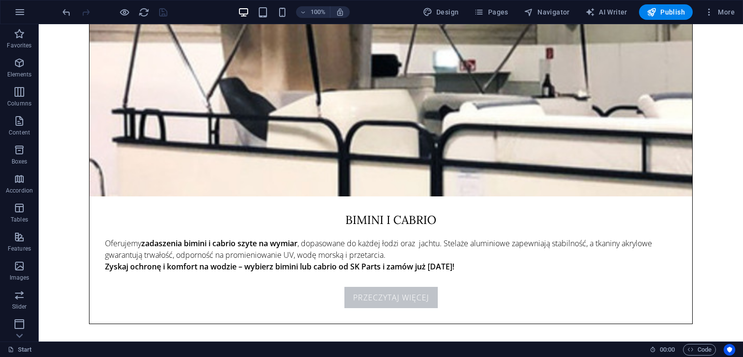
scroll to position [3606, 0]
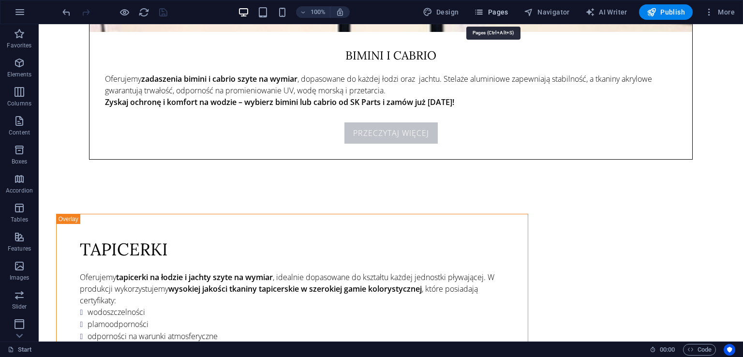
click at [484, 13] on icon "button" at bounding box center [479, 12] width 10 height 10
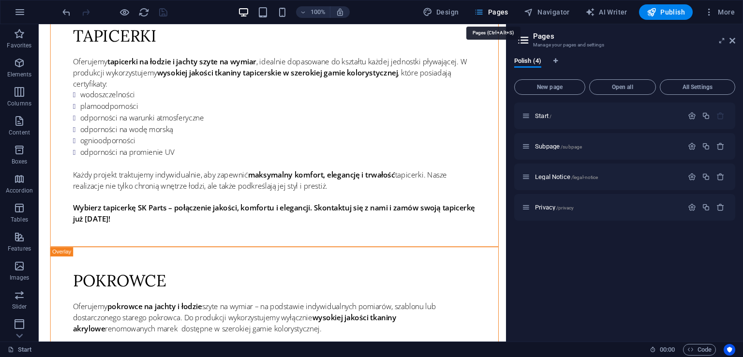
scroll to position [3446, 0]
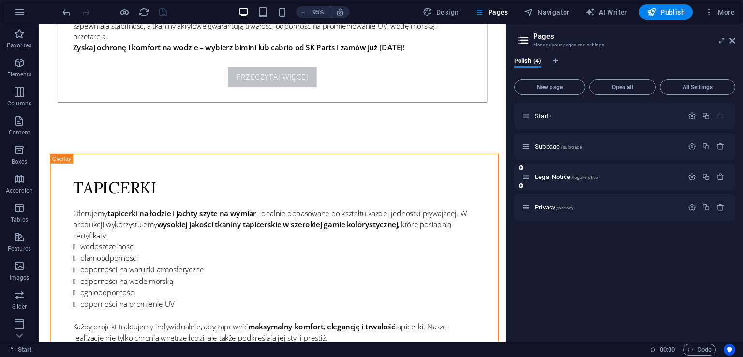
click at [557, 180] on div "Legal Notice /legal-notice" at bounding box center [602, 176] width 161 height 11
click at [556, 173] on div "Legal Notice /legal-notice" at bounding box center [602, 176] width 161 height 11
click at [556, 175] on span "Legal Notice /legal-notice" at bounding box center [566, 176] width 63 height 7
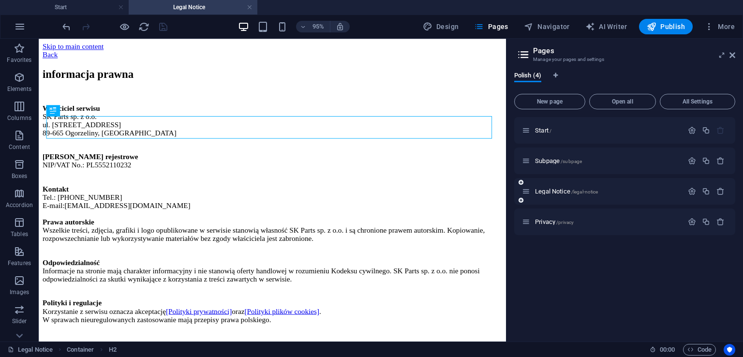
scroll to position [0, 0]
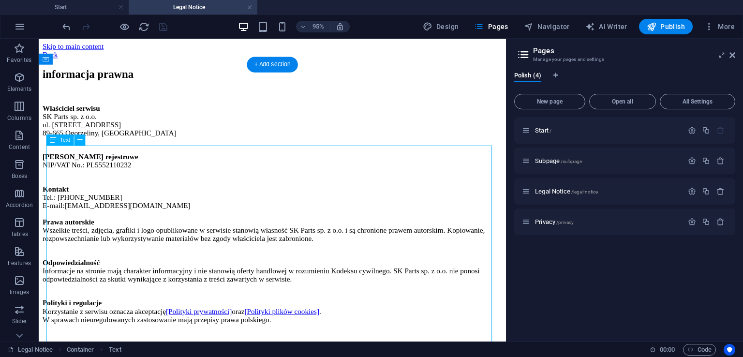
drag, startPoint x: 107, startPoint y: 166, endPoint x: 60, endPoint y: 168, distance: 47.0
click at [60, 168] on div "Właściciel serwisu SK Parts sp. z o.o. ul. [STREET_ADDRESS] Dane rejestrowe NIP…" at bounding box center [285, 222] width 484 height 231
click at [61, 169] on div "Właściciel serwisu SK Parts sp. z o.o. ul. [STREET_ADDRESS] Dane rejestrowe NIP…" at bounding box center [285, 222] width 484 height 231
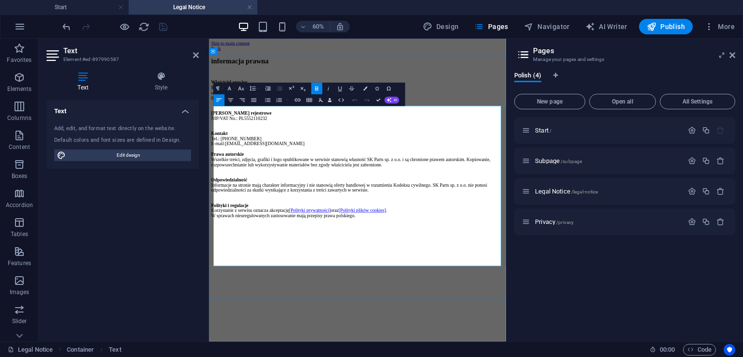
drag, startPoint x: 284, startPoint y: 169, endPoint x: 216, endPoint y: 167, distance: 67.8
click at [216, 151] on p "Właściciel serwisu SK Parts sp. z o.o. ul. [STREET_ADDRESS]" at bounding box center [456, 129] width 487 height 44
copy p "SK Parts sp. z o.o."
drag, startPoint x: 266, startPoint y: 256, endPoint x: 233, endPoint y: 256, distance: 33.4
click at [233, 256] on p "Kontakt Tel.: [PHONE_NUMBER] E-mail: [EMAIL_ADDRESS][DOMAIN_NAME] Prawa autorsk…" at bounding box center [456, 228] width 487 height 70
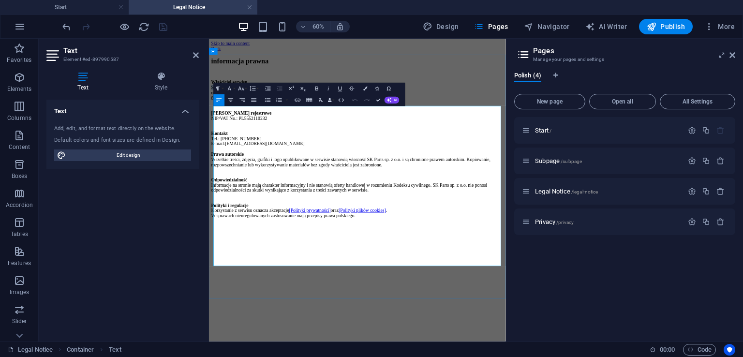
copy p "[PHONE_NUMBER]"
click at [181, 217] on div "Text Add, edit, and format text directly on the website. Default colors and fon…" at bounding box center [122, 217] width 152 height 234
click at [160, 226] on div "Text Add, edit, and format text directly on the website. Default colors and fon…" at bounding box center [122, 217] width 152 height 234
click at [249, 11] on link at bounding box center [250, 7] width 6 height 9
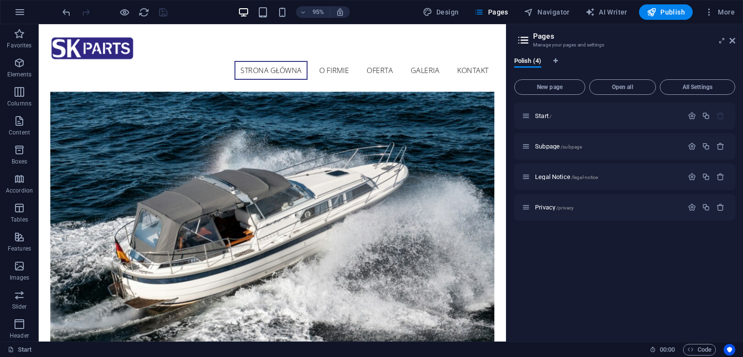
drag, startPoint x: 528, startPoint y: 309, endPoint x: 514, endPoint y: 47, distance: 262.6
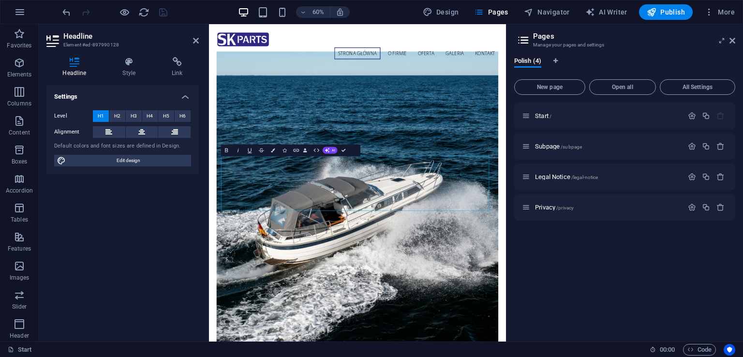
click at [565, 267] on div "Start / Subpage /subpage Legal Notice /legal-notice Privacy /privacy" at bounding box center [624, 218] width 221 height 231
click at [736, 39] on aside "Pages Manage your pages and settings Polish (4) New page Open all All Settings …" at bounding box center [624, 182] width 237 height 317
click at [734, 38] on icon at bounding box center [733, 41] width 6 height 8
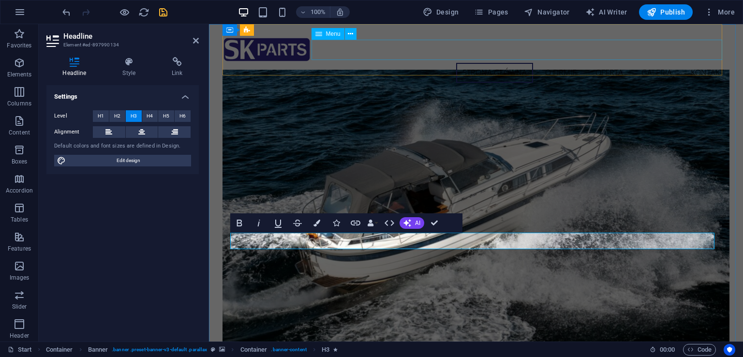
copy span "Pokrowce, bimini i cabrio – komfort, ochrona i styl na wodzie"
click at [151, 246] on div "Settings Level H1 H2 H3 H4 H5 H6 Alignment Default colors and font sizes are de…" at bounding box center [122, 209] width 152 height 249
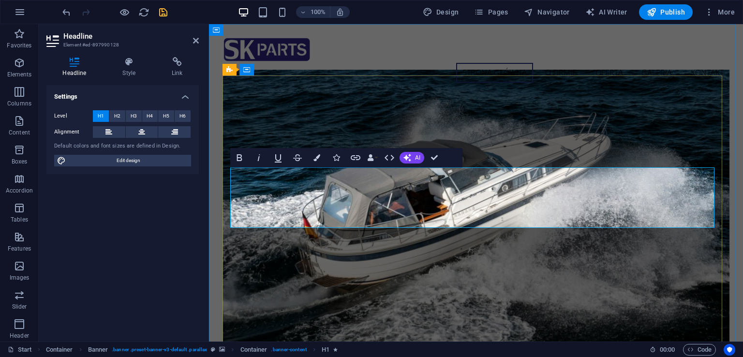
drag, startPoint x: 481, startPoint y: 211, endPoint x: 677, endPoint y: 218, distance: 196.6
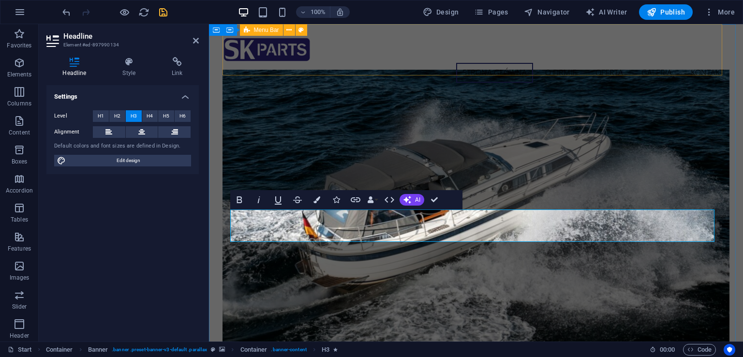
click at [712, 61] on div "strona główna o firmie oferta galeria kontakt" at bounding box center [477, 59] width 508 height 71
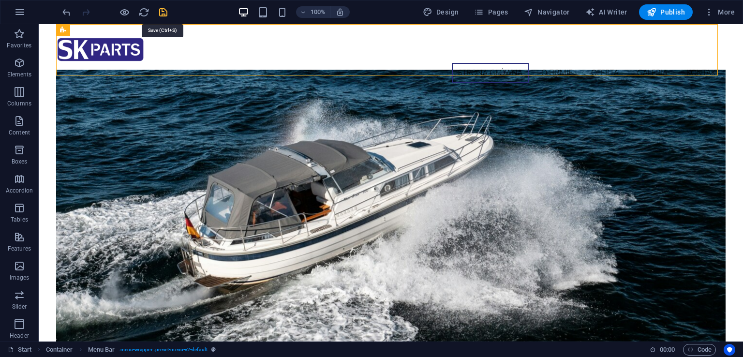
click at [162, 14] on icon "save" at bounding box center [163, 12] width 11 height 11
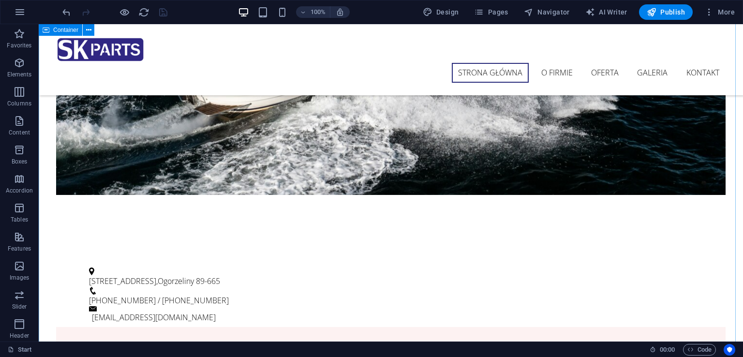
scroll to position [290, 0]
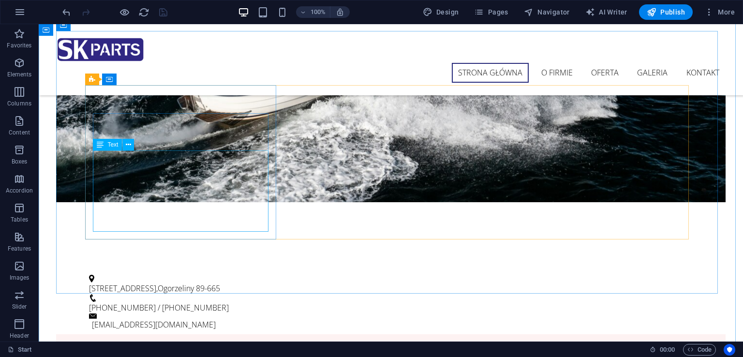
click at [196, 180] on div "H1 Container Banner Banner Container Menu Bar Spacer Container H3 Preset Contai…" at bounding box center [391, 182] width 704 height 317
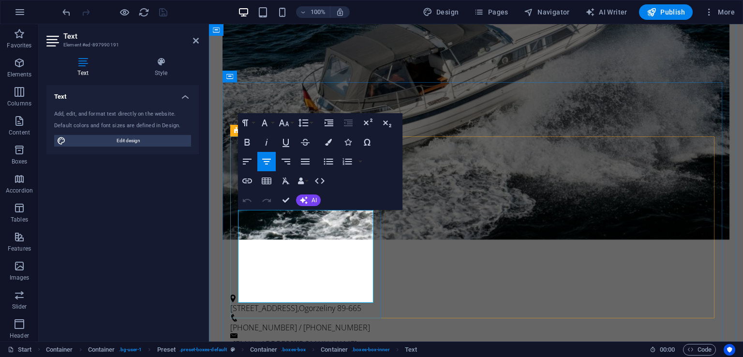
scroll to position [325, 0]
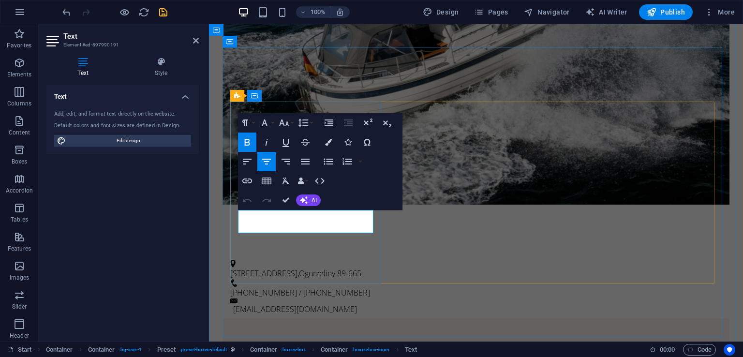
drag, startPoint x: 322, startPoint y: 217, endPoint x: 297, endPoint y: 222, distance: 26.1
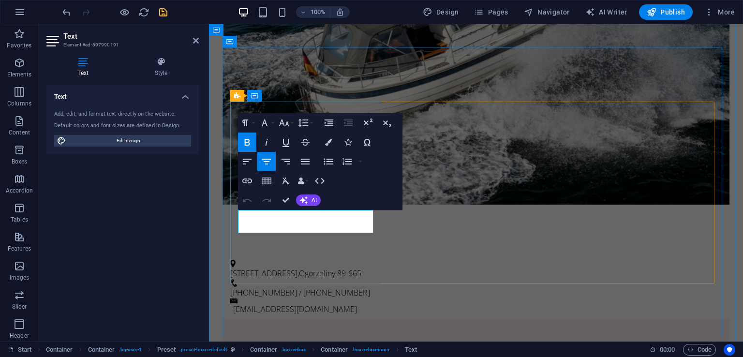
scroll to position [296, 0]
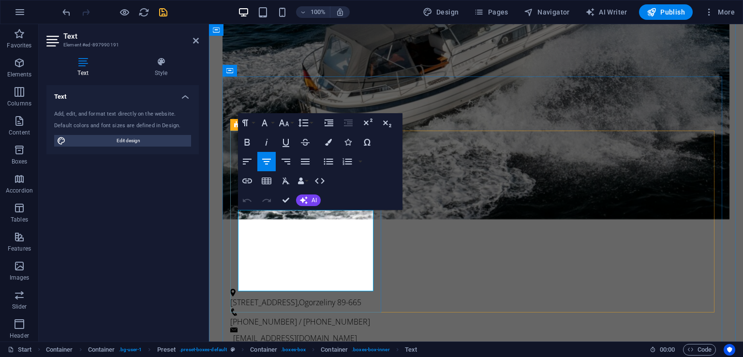
click strong "trwałość, wygodę i odporność"
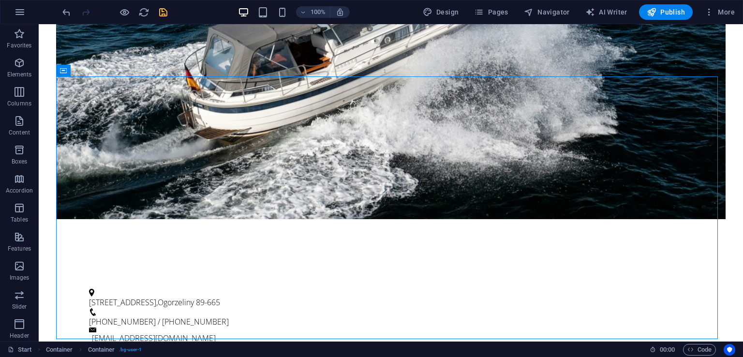
click at [170, 9] on div "100% Design Pages Navigator AI Writer Publish More" at bounding box center [399, 11] width 678 height 15
click at [163, 12] on icon "save" at bounding box center [163, 12] width 11 height 11
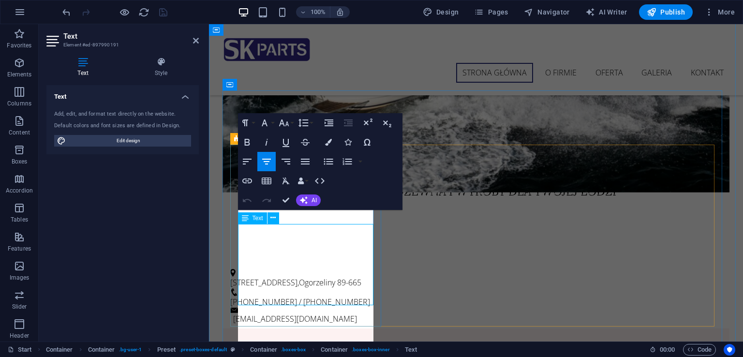
scroll to position [282, 0]
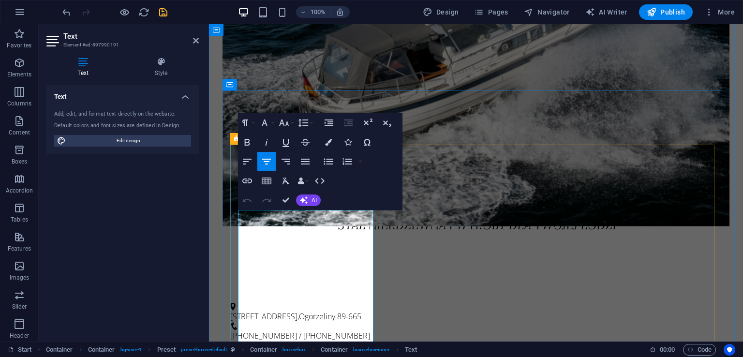
click strong "Sprawdź naszą ofertę i zapewnij swojej jednostce niezawodność oraz wygodę już […"
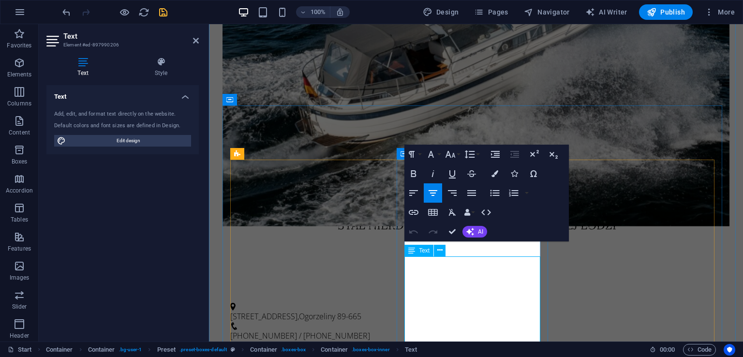
scroll to position [267, 0]
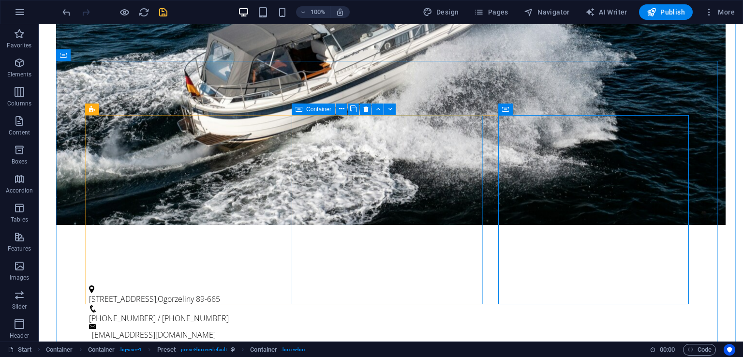
scroll to position [315, 0]
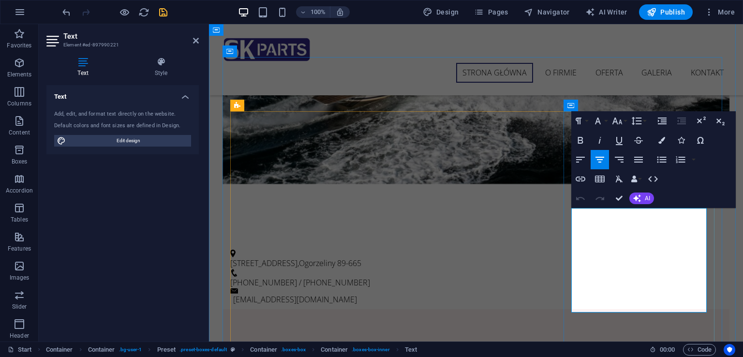
scroll to position [304, 0]
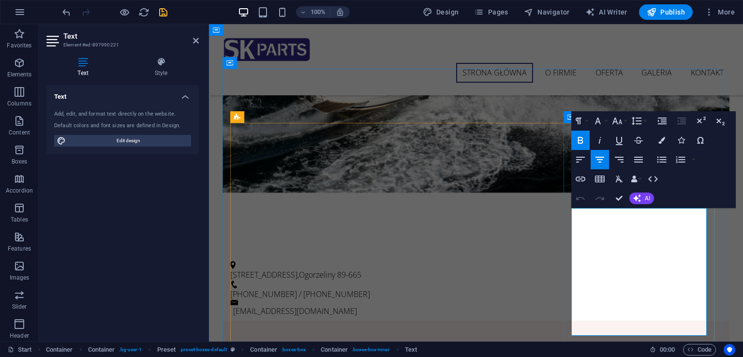
scroll to position [298, 0]
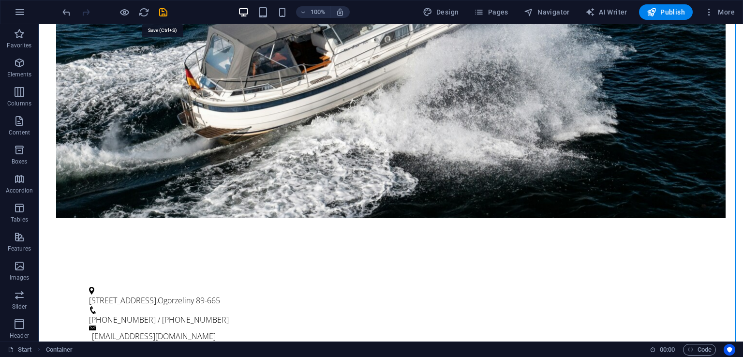
click at [163, 13] on icon "save" at bounding box center [163, 12] width 11 height 11
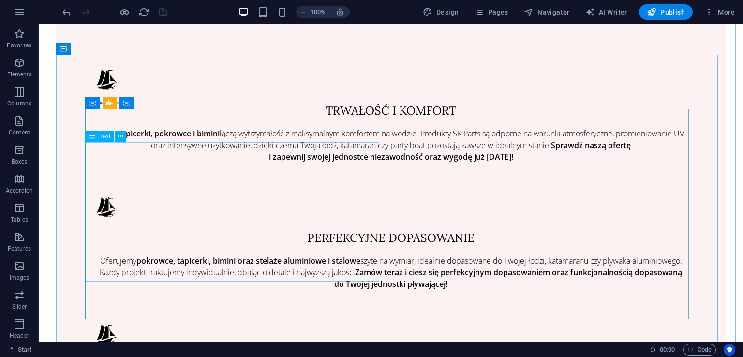
scroll to position [637, 0]
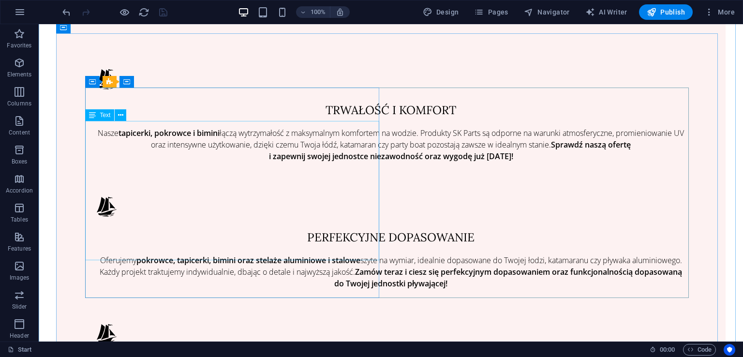
drag, startPoint x: 183, startPoint y: 162, endPoint x: 144, endPoint y: 138, distance: 45.6
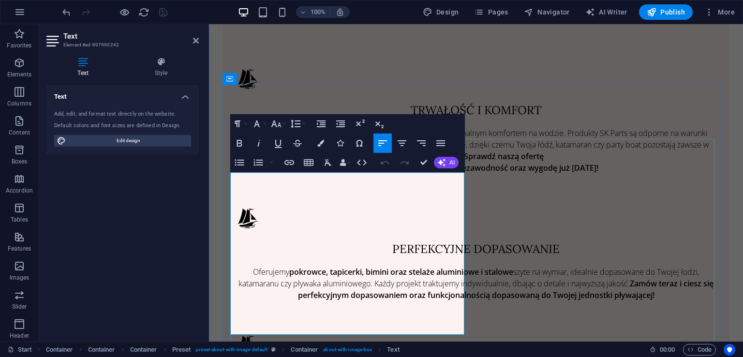
copy div "SK Parts z siedzibą w [GEOGRAPHIC_DATA] to firma specjalizująca się w komplekso…"
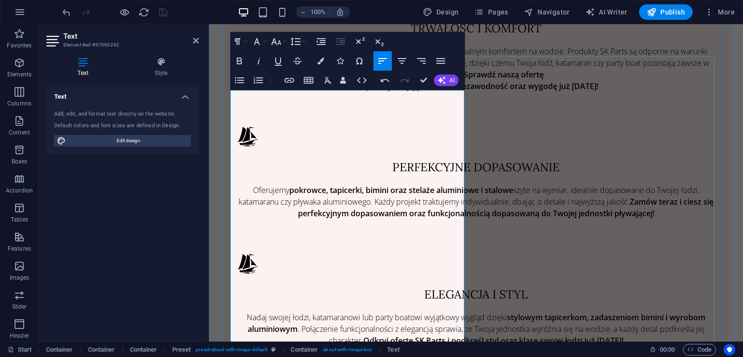
scroll to position [734, 0]
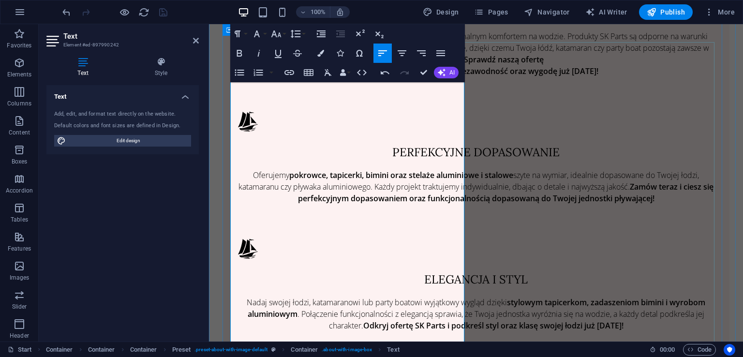
click at [242, 71] on icon "button" at bounding box center [240, 73] width 12 height 12
click at [239, 70] on icon "button" at bounding box center [239, 73] width 9 height 6
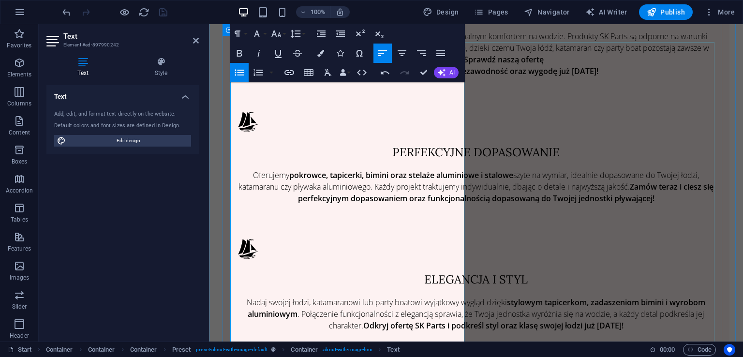
drag, startPoint x: 230, startPoint y: 182, endPoint x: 234, endPoint y: 170, distance: 12.7
click at [244, 65] on button "Unordered List" at bounding box center [239, 72] width 18 height 19
click at [243, 75] on icon "button" at bounding box center [240, 73] width 12 height 12
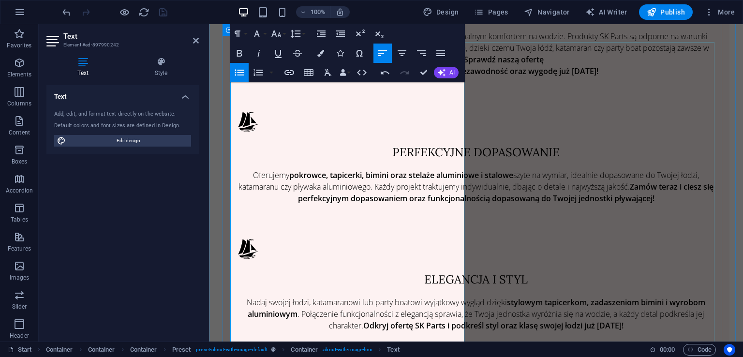
click at [244, 63] on button "Unordered List" at bounding box center [239, 72] width 18 height 19
click at [240, 74] on icon "button" at bounding box center [240, 73] width 12 height 12
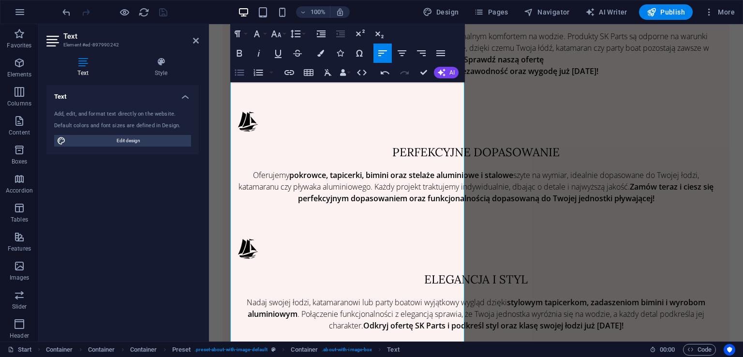
click at [244, 77] on icon "button" at bounding box center [240, 73] width 12 height 12
click at [240, 71] on icon "button" at bounding box center [240, 73] width 12 height 12
drag, startPoint x: 229, startPoint y: 267, endPoint x: 401, endPoint y: 269, distance: 171.3
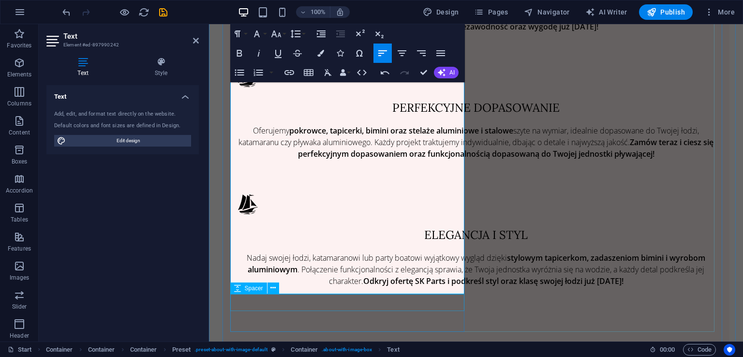
scroll to position [782, 0]
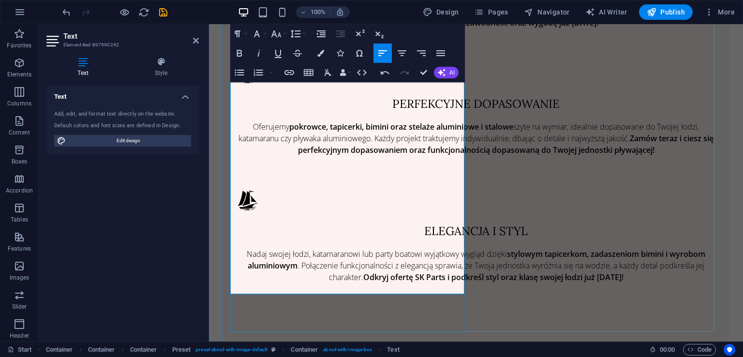
drag, startPoint x: 232, startPoint y: 263, endPoint x: 314, endPoint y: 288, distance: 85.9
click at [235, 51] on icon "button" at bounding box center [240, 53] width 12 height 12
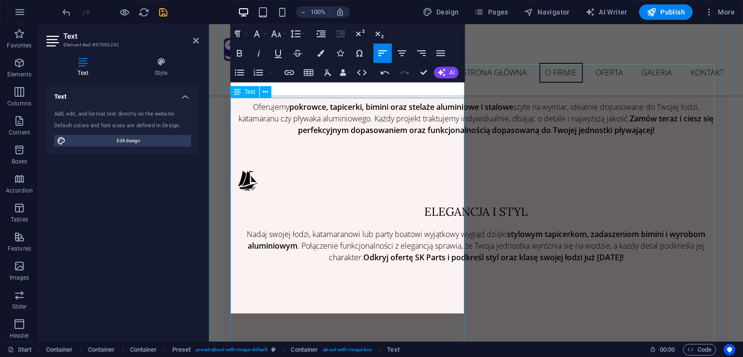
scroll to position [637, 0]
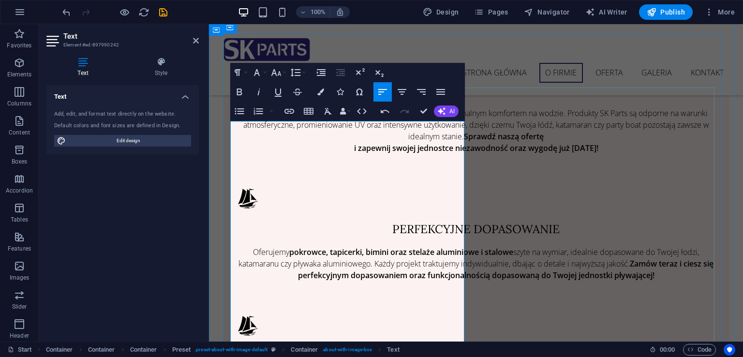
drag, startPoint x: 346, startPoint y: 161, endPoint x: 451, endPoint y: 113, distance: 115.0
drag, startPoint x: 239, startPoint y: 88, endPoint x: 245, endPoint y: 91, distance: 7.1
click at [240, 88] on icon "button" at bounding box center [240, 92] width 12 height 12
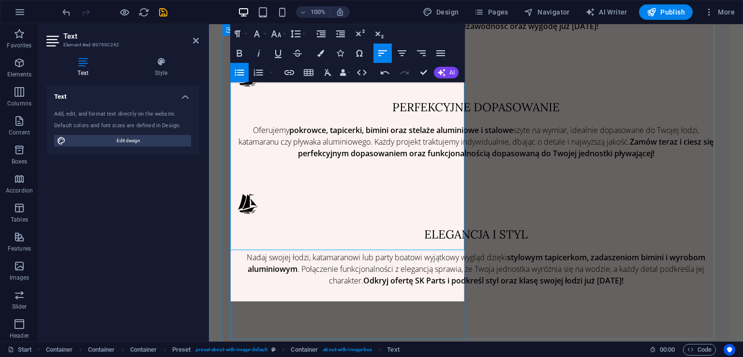
scroll to position [782, 0]
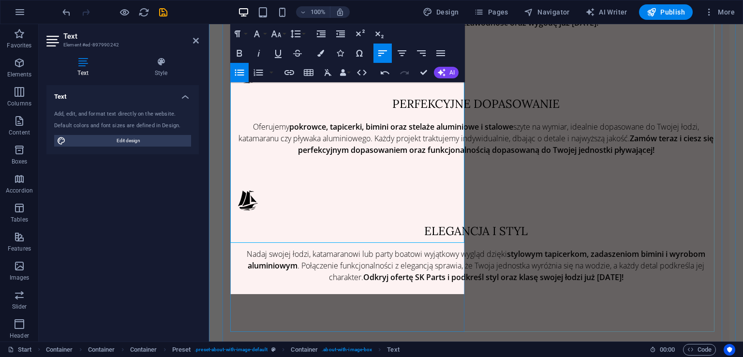
drag, startPoint x: 395, startPoint y: 229, endPoint x: 342, endPoint y: 240, distance: 53.9
click at [242, 53] on icon "button" at bounding box center [240, 53] width 12 height 12
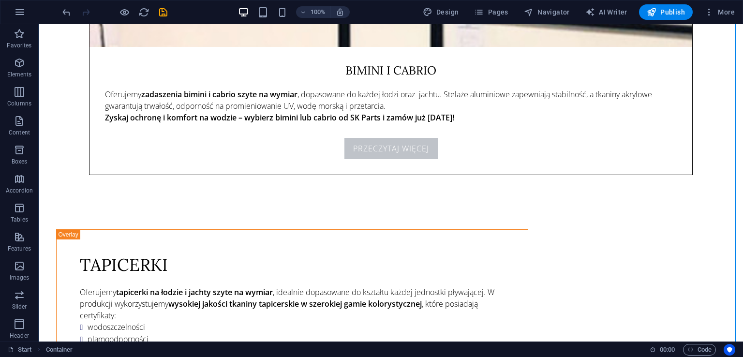
scroll to position [3722, 0]
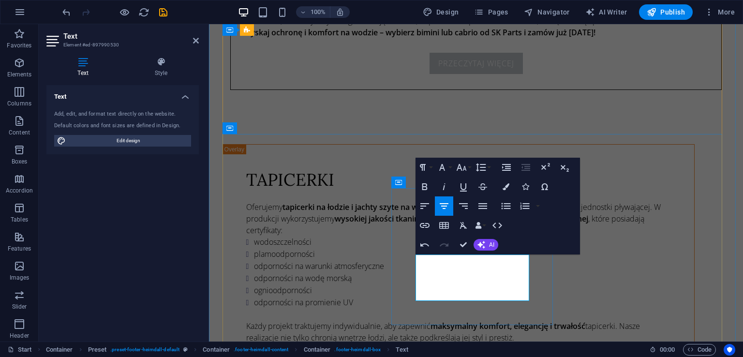
drag, startPoint x: 502, startPoint y: 260, endPoint x: 698, endPoint y: 417, distance: 251.3
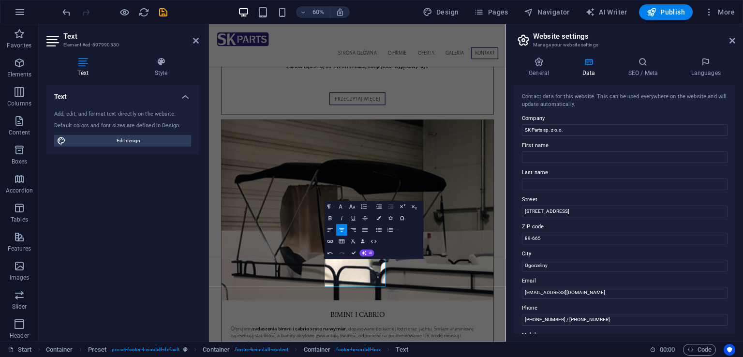
scroll to position [3601, 0]
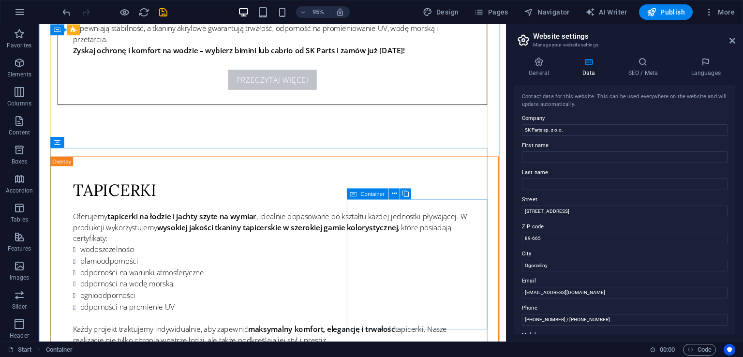
scroll to position [3683, 0]
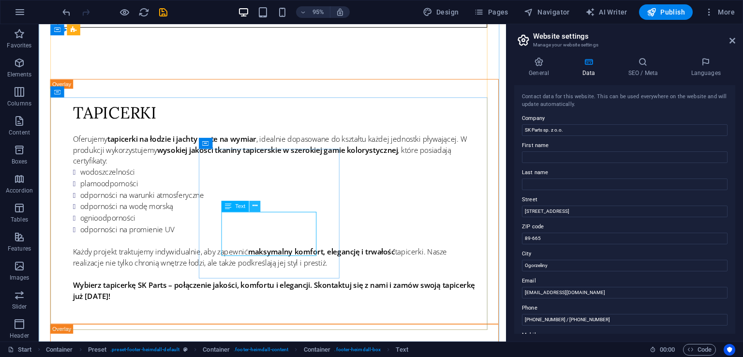
click at [257, 205] on icon at bounding box center [255, 206] width 5 height 10
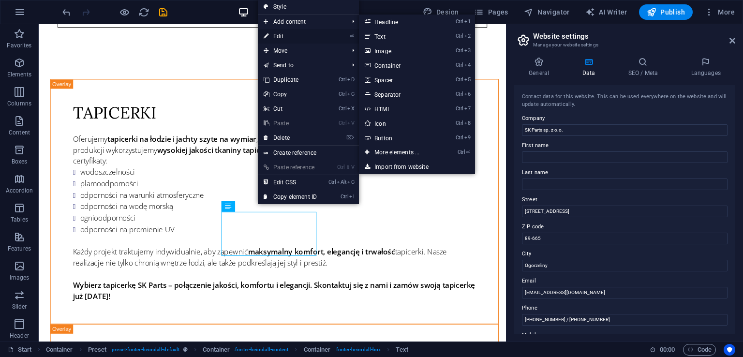
click at [295, 37] on link "⏎ Edit" at bounding box center [290, 36] width 65 height 15
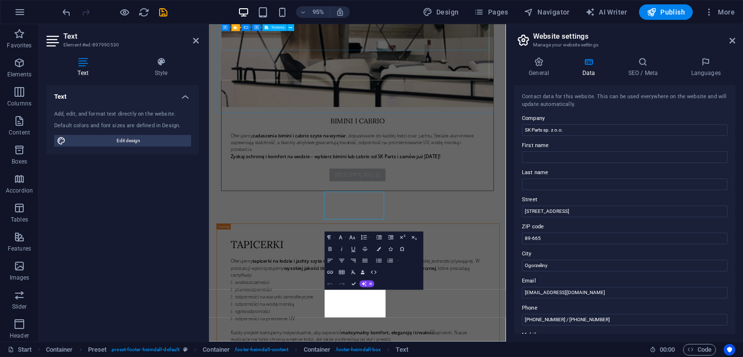
scroll to position [3601, 0]
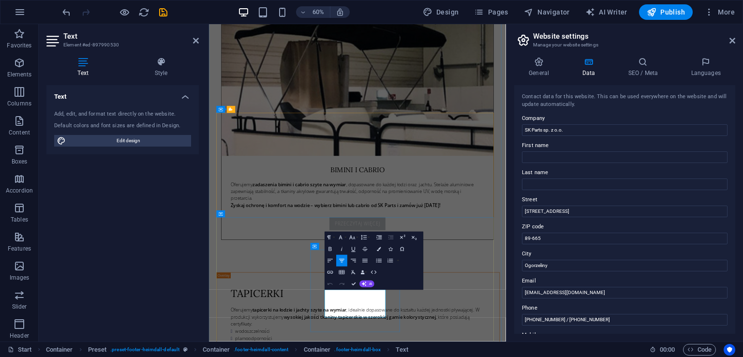
drag, startPoint x: 435, startPoint y: 494, endPoint x: 502, endPoint y: 498, distance: 67.4
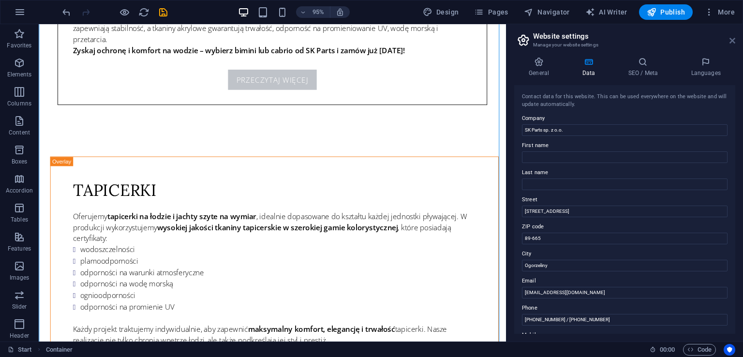
click at [732, 39] on icon at bounding box center [733, 41] width 6 height 8
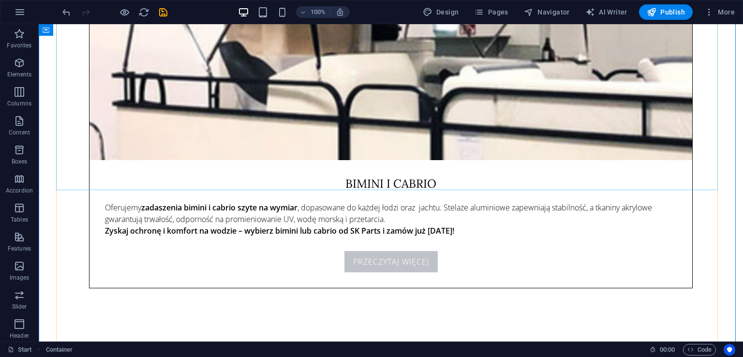
scroll to position [3757, 0]
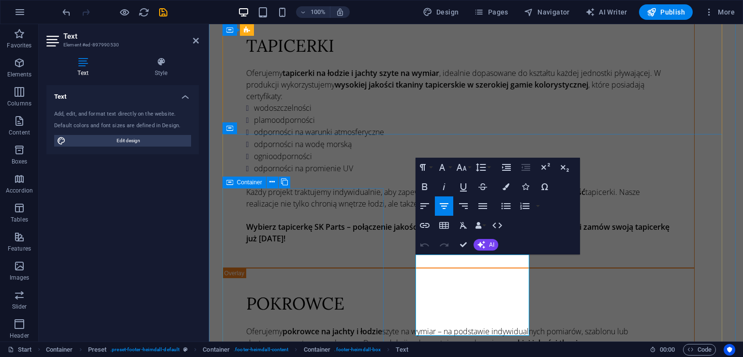
scroll to position [3623, 0]
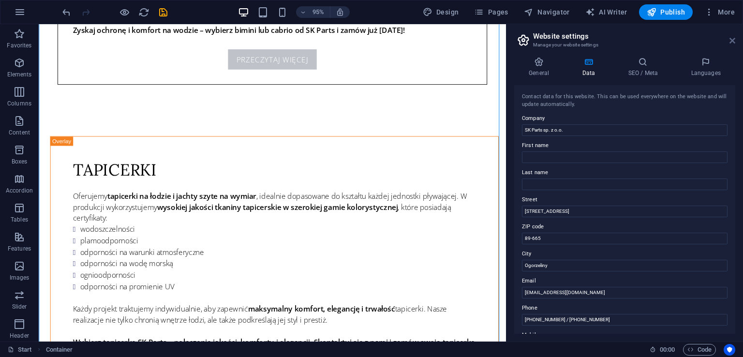
click at [734, 39] on icon at bounding box center [733, 41] width 6 height 8
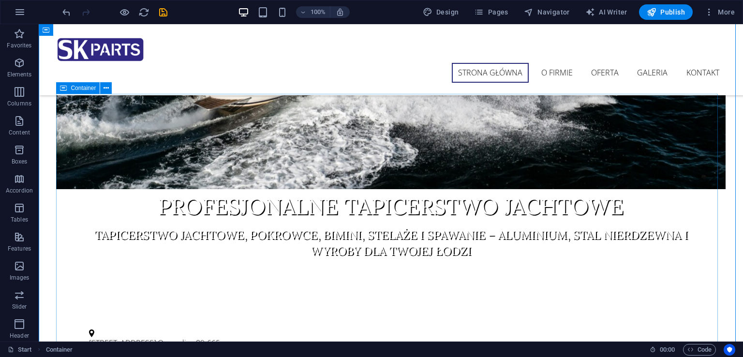
scroll to position [0, 0]
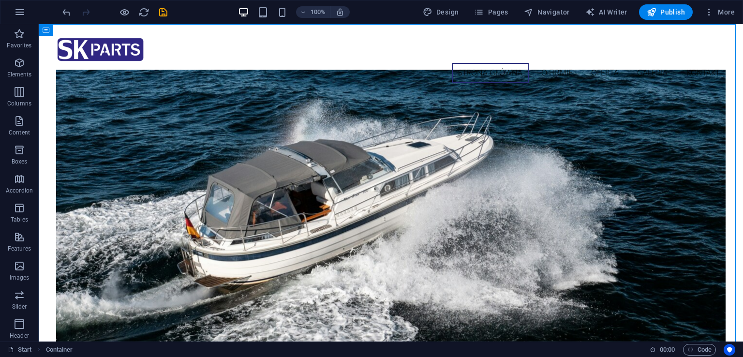
click at [168, 8] on div "100% Design Pages Navigator AI Writer Publish More" at bounding box center [399, 11] width 678 height 15
click at [168, 8] on icon "save" at bounding box center [163, 12] width 11 height 11
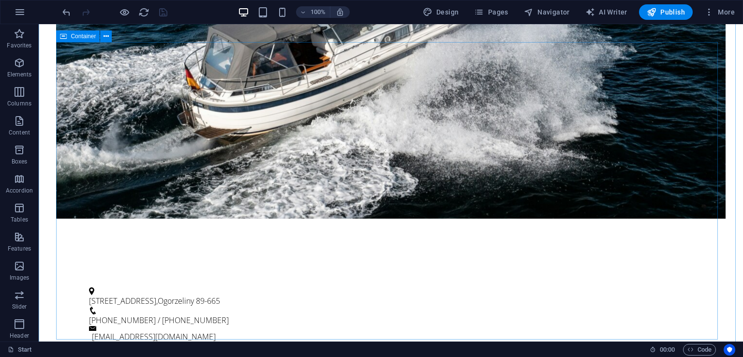
scroll to position [435, 0]
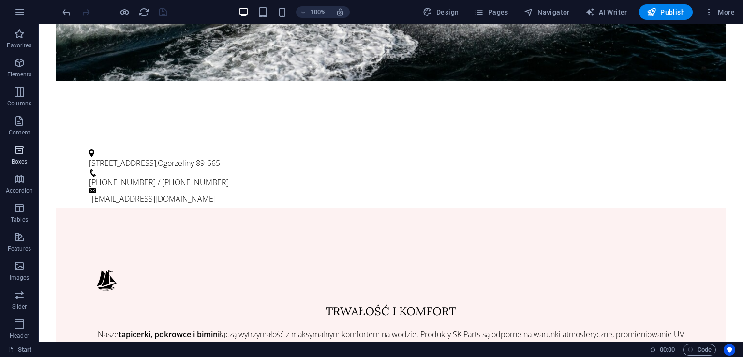
click at [20, 155] on icon "button" at bounding box center [20, 150] width 12 height 12
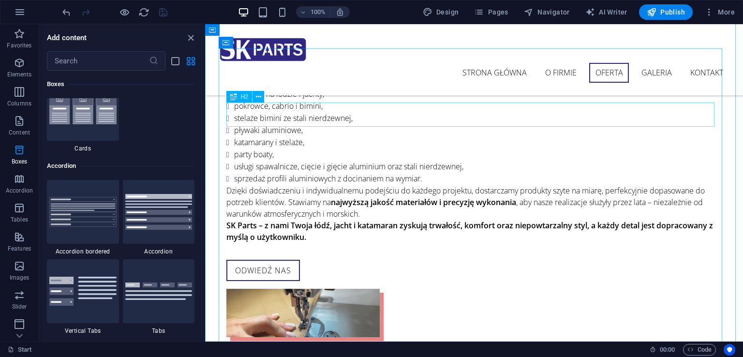
scroll to position [1161, 0]
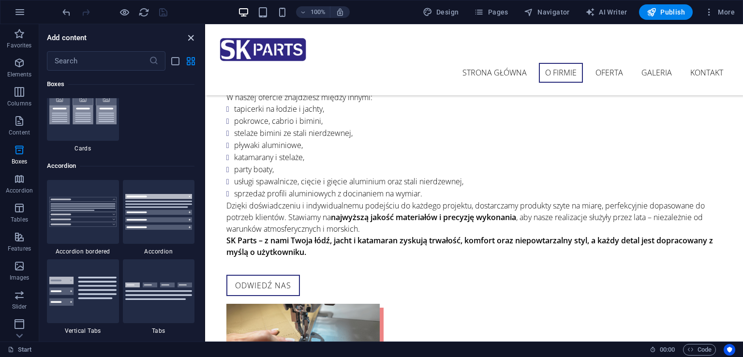
click at [193, 42] on icon "close panel" at bounding box center [190, 37] width 11 height 11
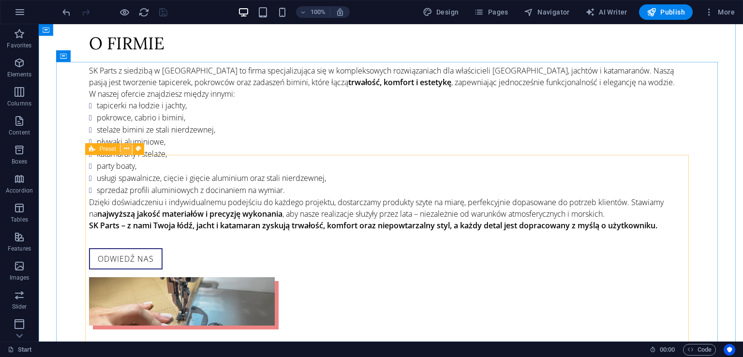
click at [130, 149] on button at bounding box center [126, 149] width 12 height 12
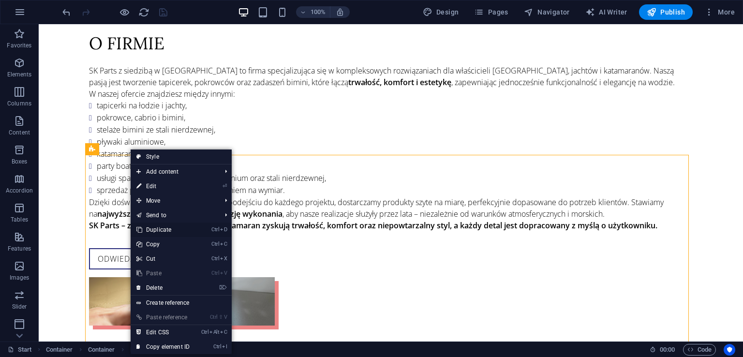
click at [168, 226] on link "Ctrl D Duplicate" at bounding box center [163, 230] width 65 height 15
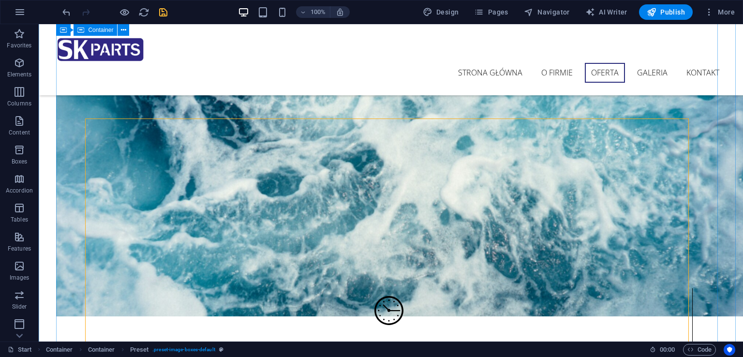
scroll to position [1425, 0]
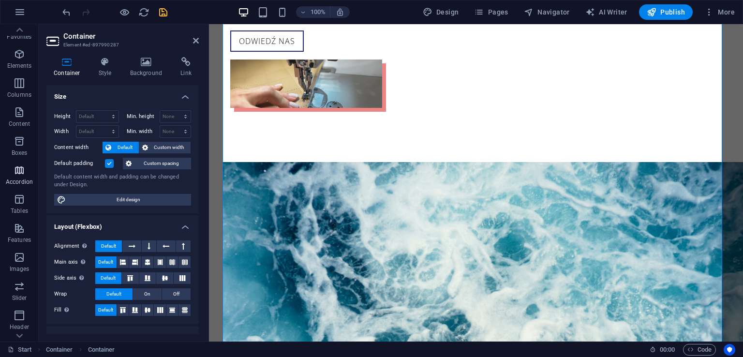
scroll to position [0, 0]
click at [14, 68] on icon "button" at bounding box center [20, 63] width 12 height 12
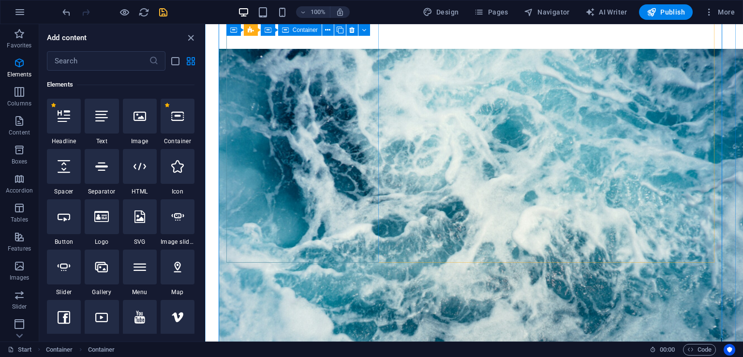
scroll to position [1571, 0]
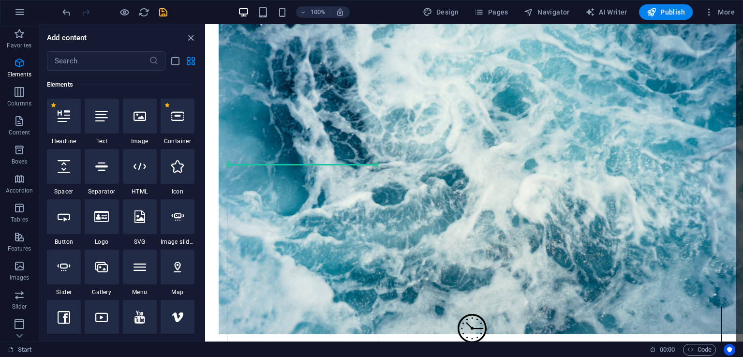
select select "px"
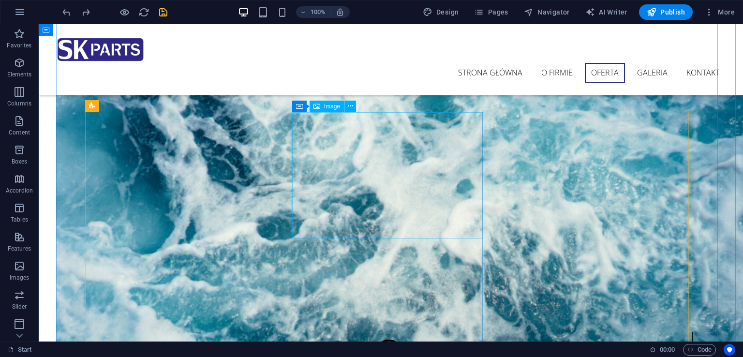
scroll to position [1474, 0]
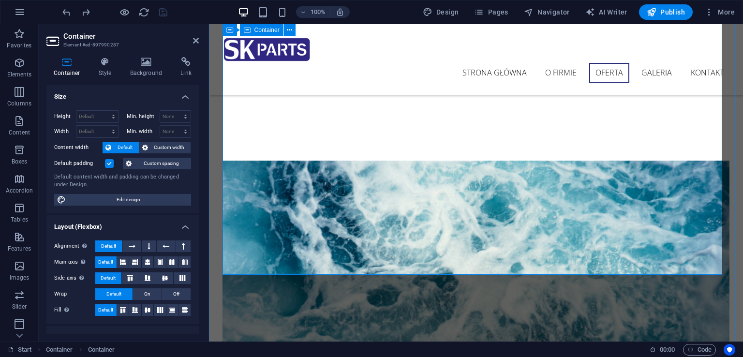
click at [90, 12] on icon "redo" at bounding box center [85, 12] width 11 height 11
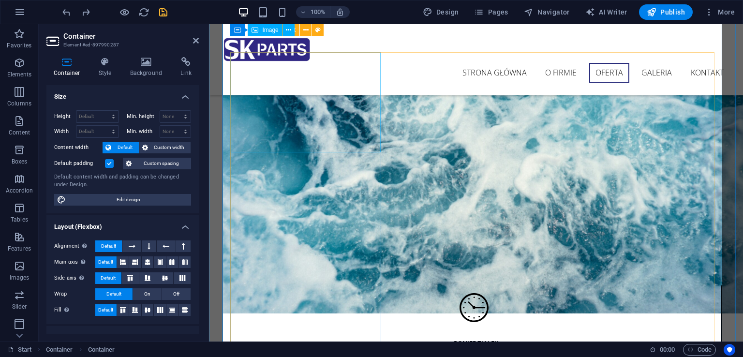
scroll to position [1571, 0]
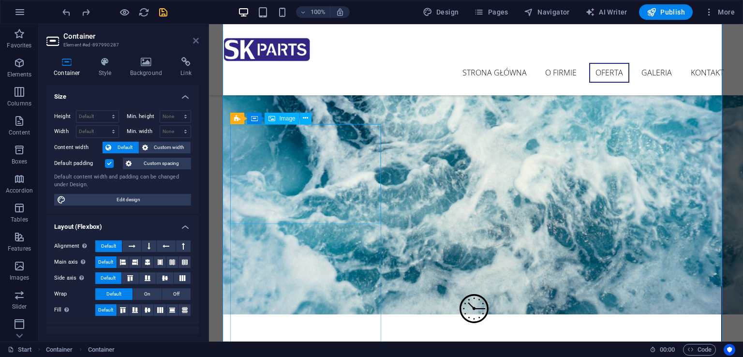
click at [196, 40] on icon at bounding box center [196, 41] width 6 height 8
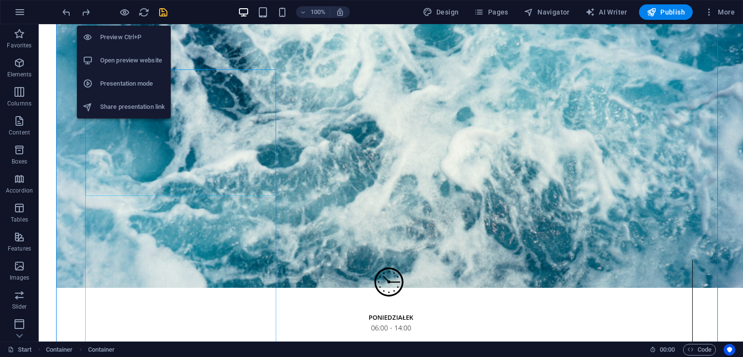
click at [128, 55] on h6 "Open preview website" at bounding box center [132, 61] width 65 height 12
